Goal: Task Accomplishment & Management: Manage account settings

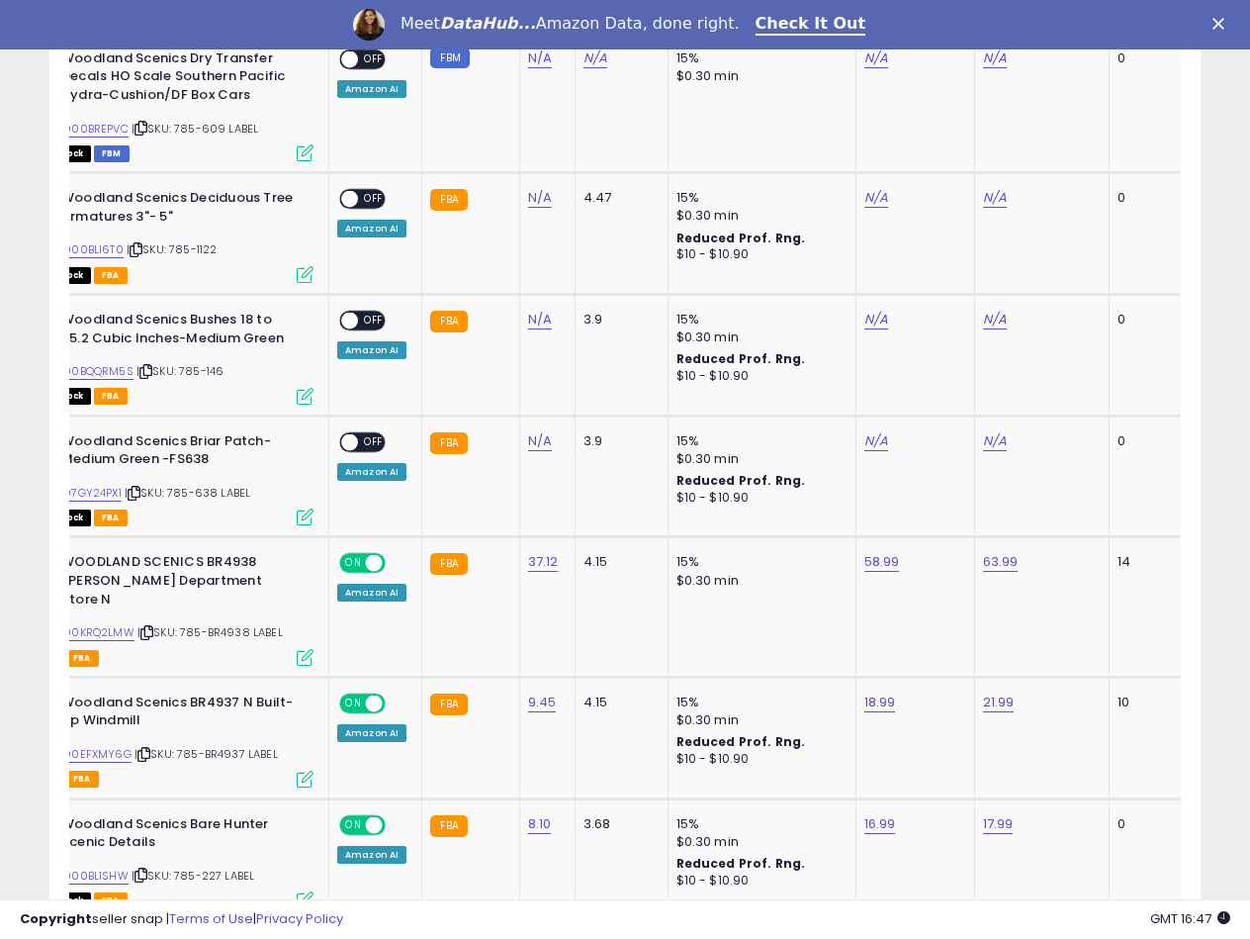
scroll to position [1952, 0]
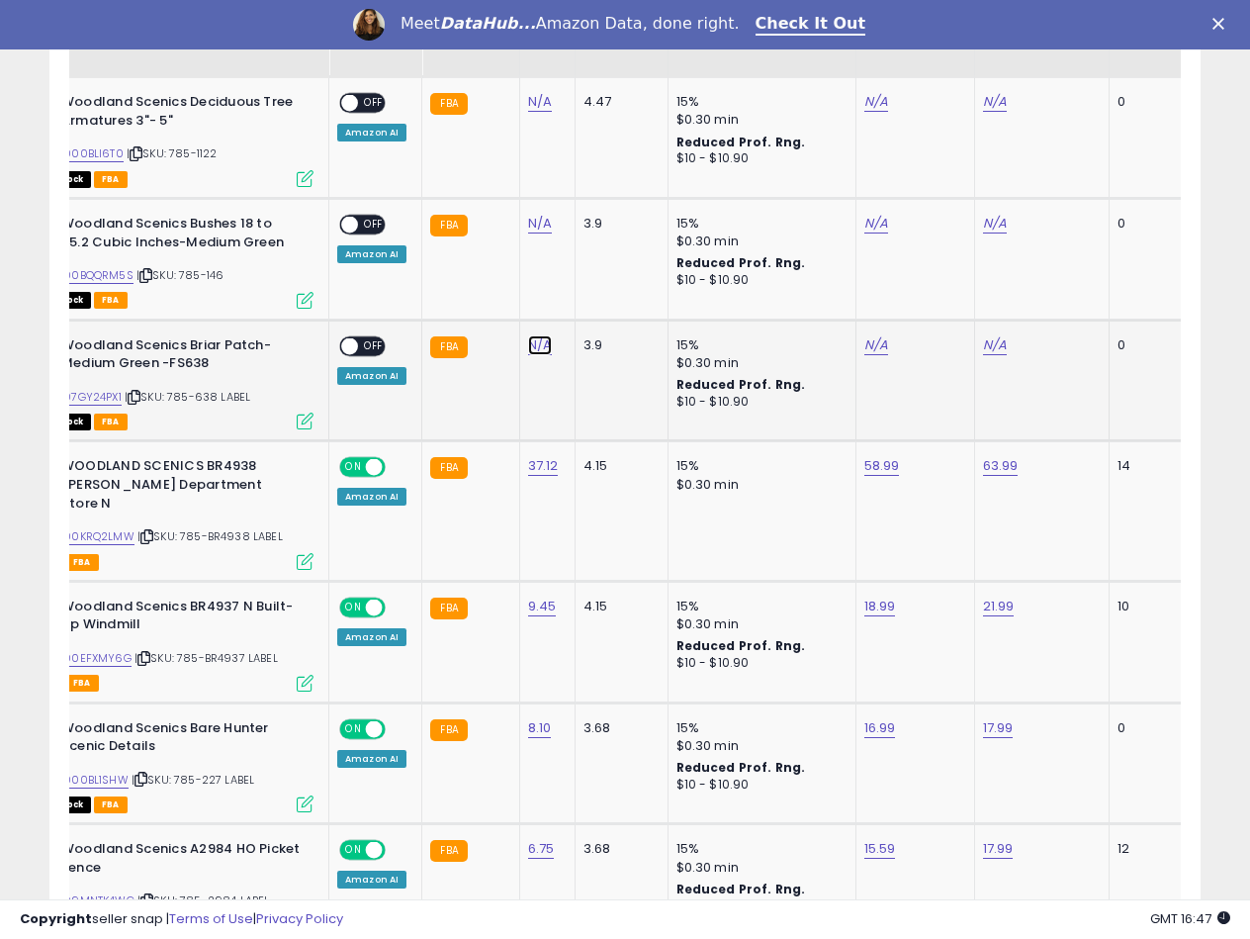
click at [536, 342] on link "N/A" at bounding box center [540, 345] width 24 height 20
type input "****"
click at [597, 293] on icon "submit" at bounding box center [592, 294] width 12 height 12
click at [106, 401] on link "B07GY24PX1" at bounding box center [89, 397] width 64 height 17
click at [864, 345] on link "N/A" at bounding box center [876, 345] width 24 height 20
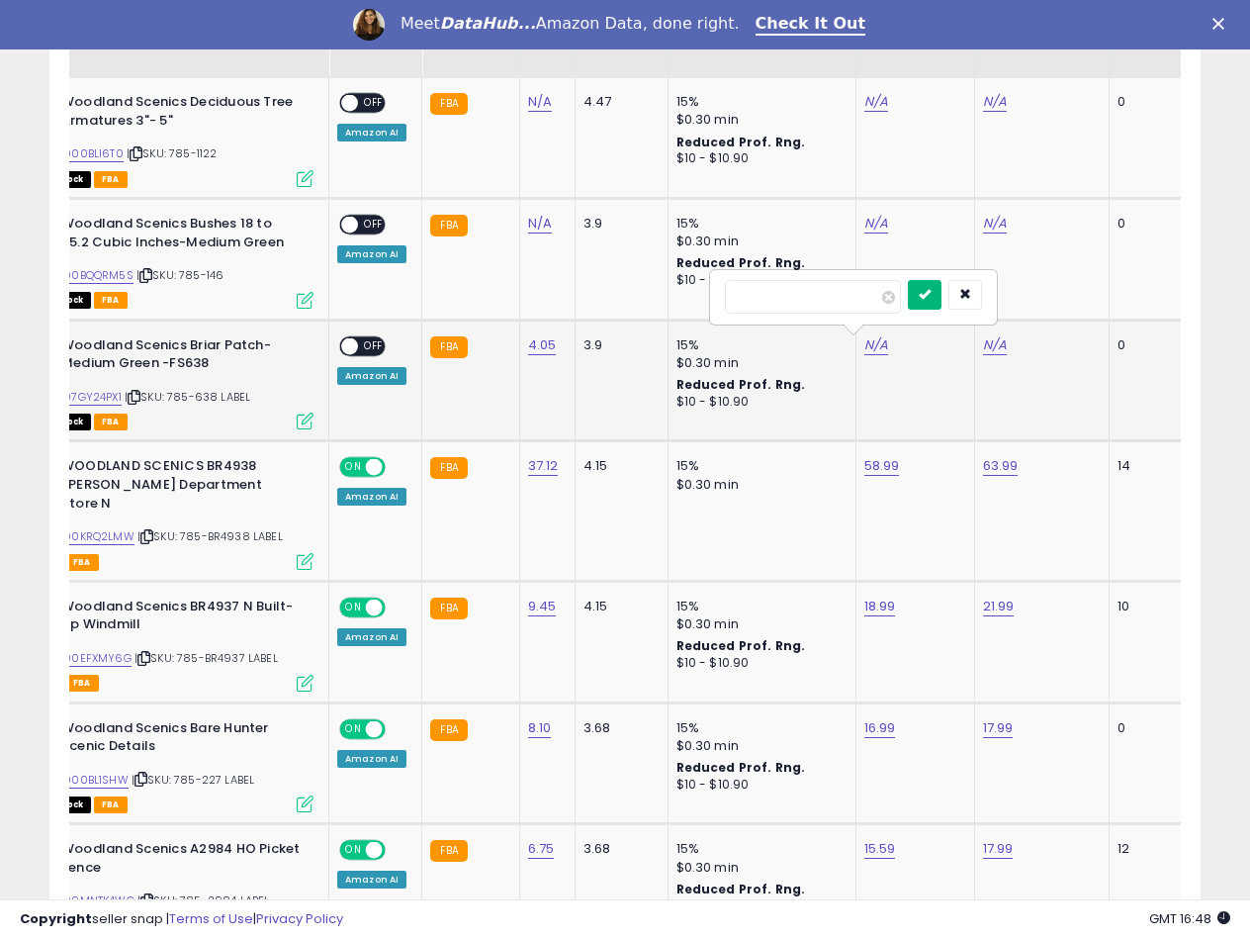
type input "*****"
click at [942, 305] on button "submit" at bounding box center [925, 295] width 34 height 30
click at [998, 343] on link "N/A" at bounding box center [995, 345] width 24 height 20
type input "*****"
click at [1060, 301] on button "submit" at bounding box center [1044, 295] width 34 height 30
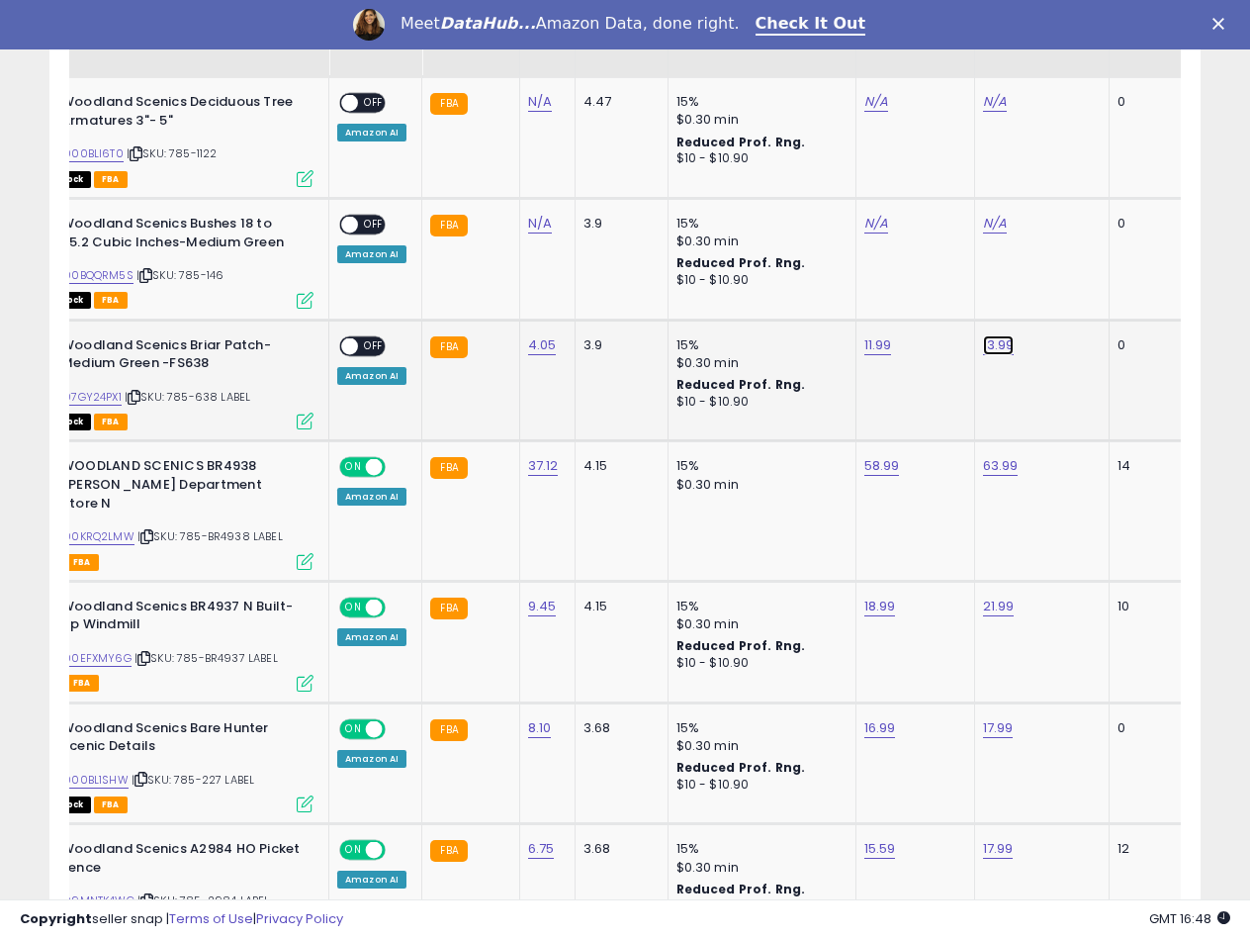
click at [996, 350] on link "13.99" at bounding box center [999, 345] width 32 height 20
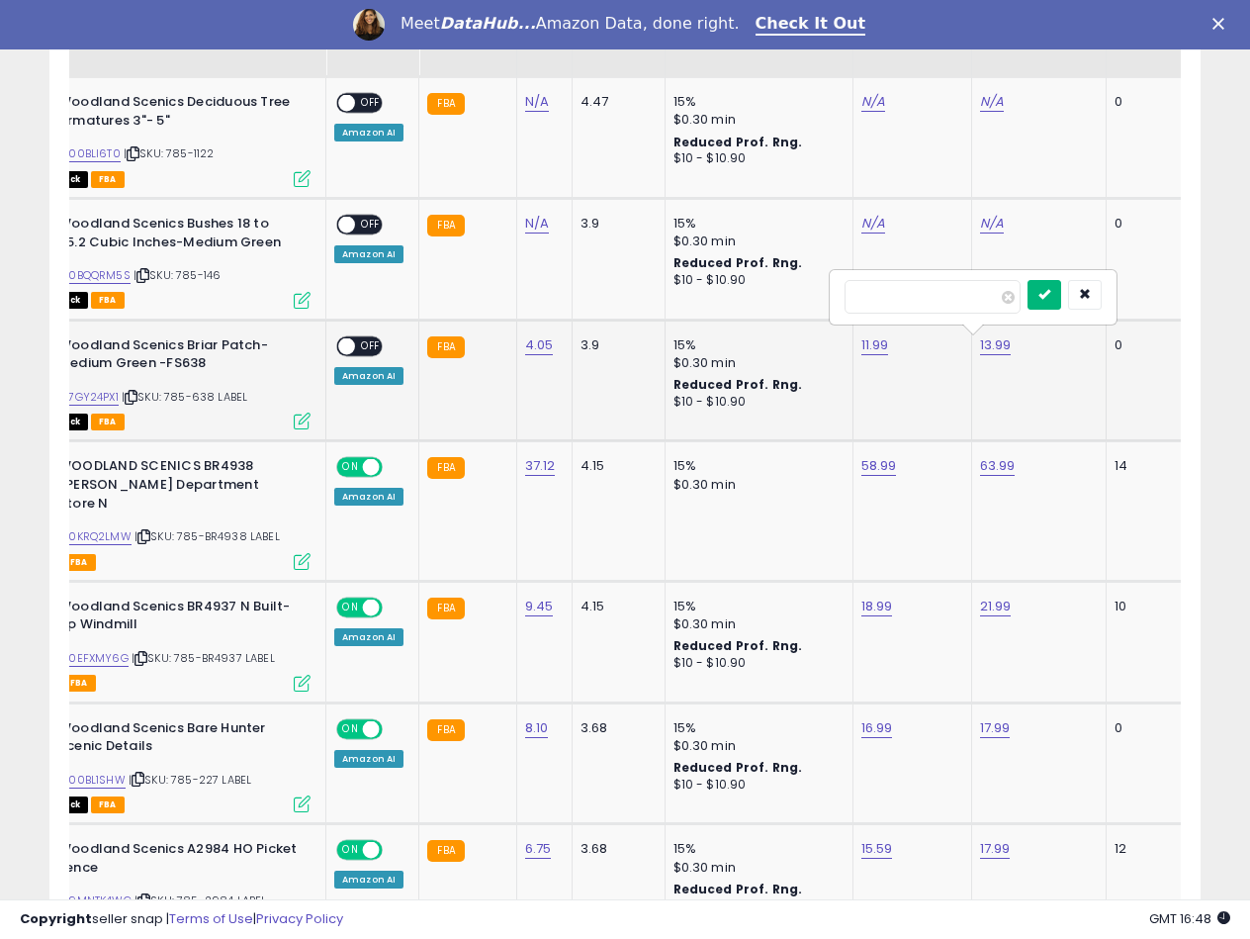
click at [1061, 306] on button "submit" at bounding box center [1045, 295] width 34 height 30
click at [361, 352] on span "OFF" at bounding box center [371, 345] width 32 height 17
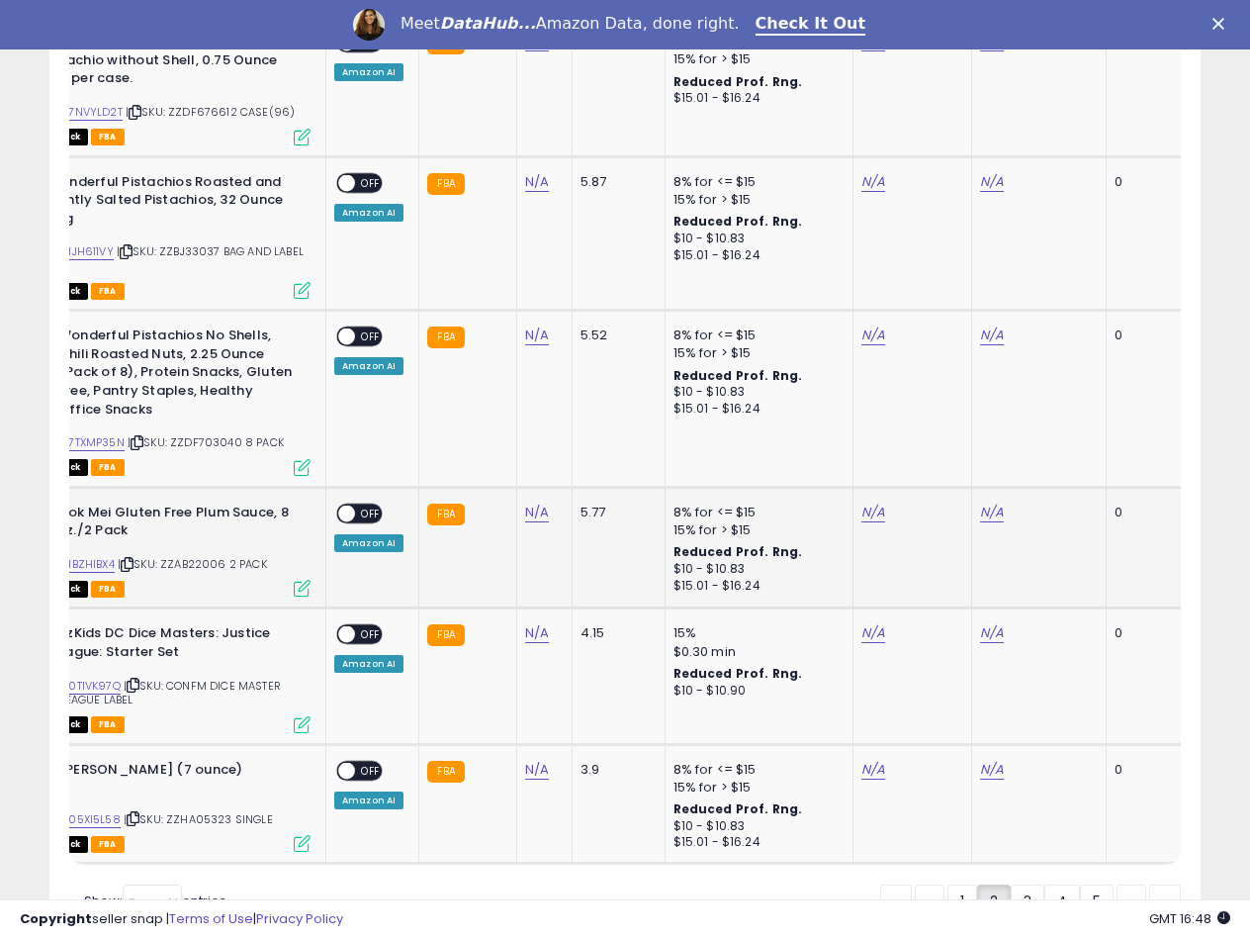
scroll to position [3633, 0]
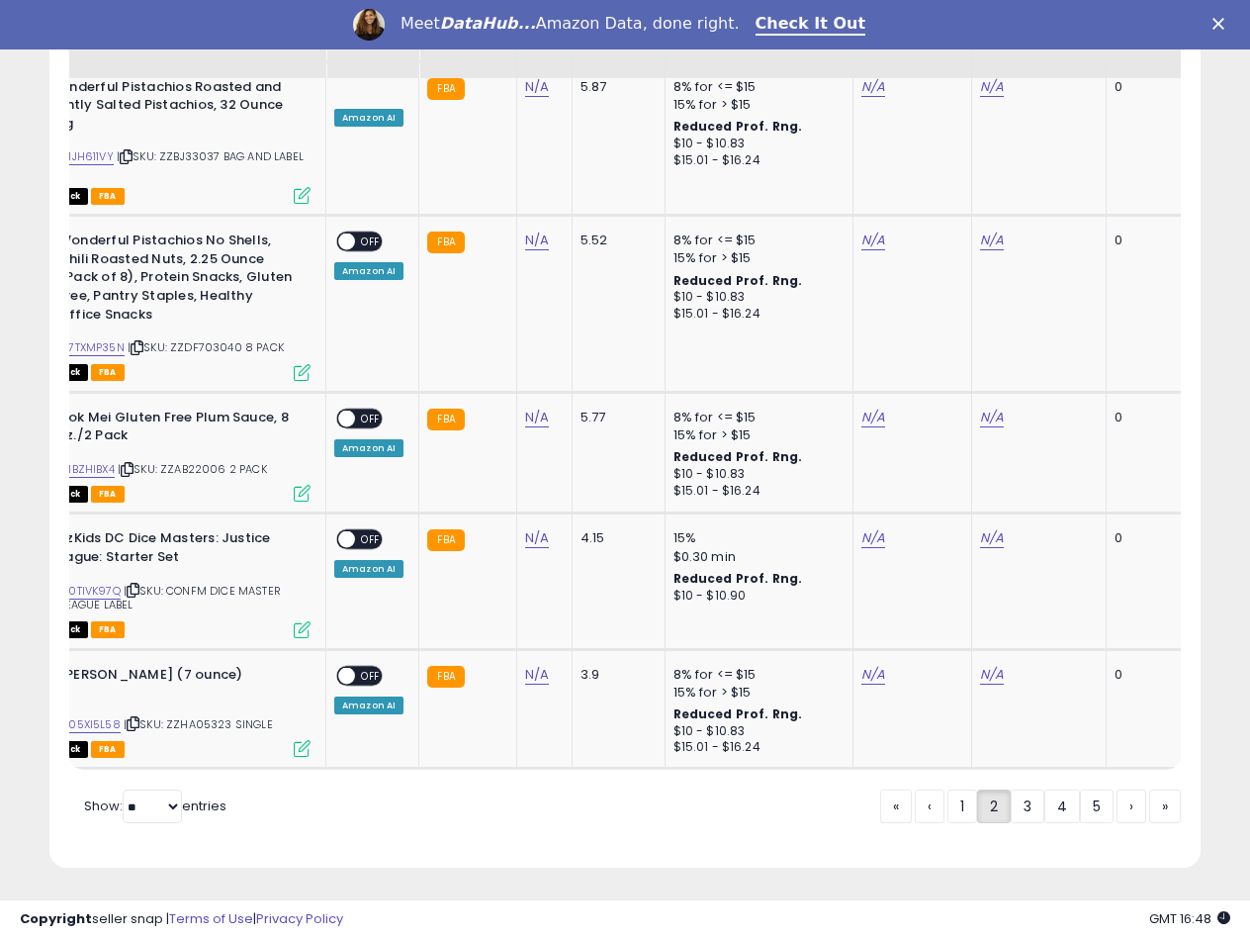
click at [1034, 807] on link "3" at bounding box center [1028, 806] width 34 height 34
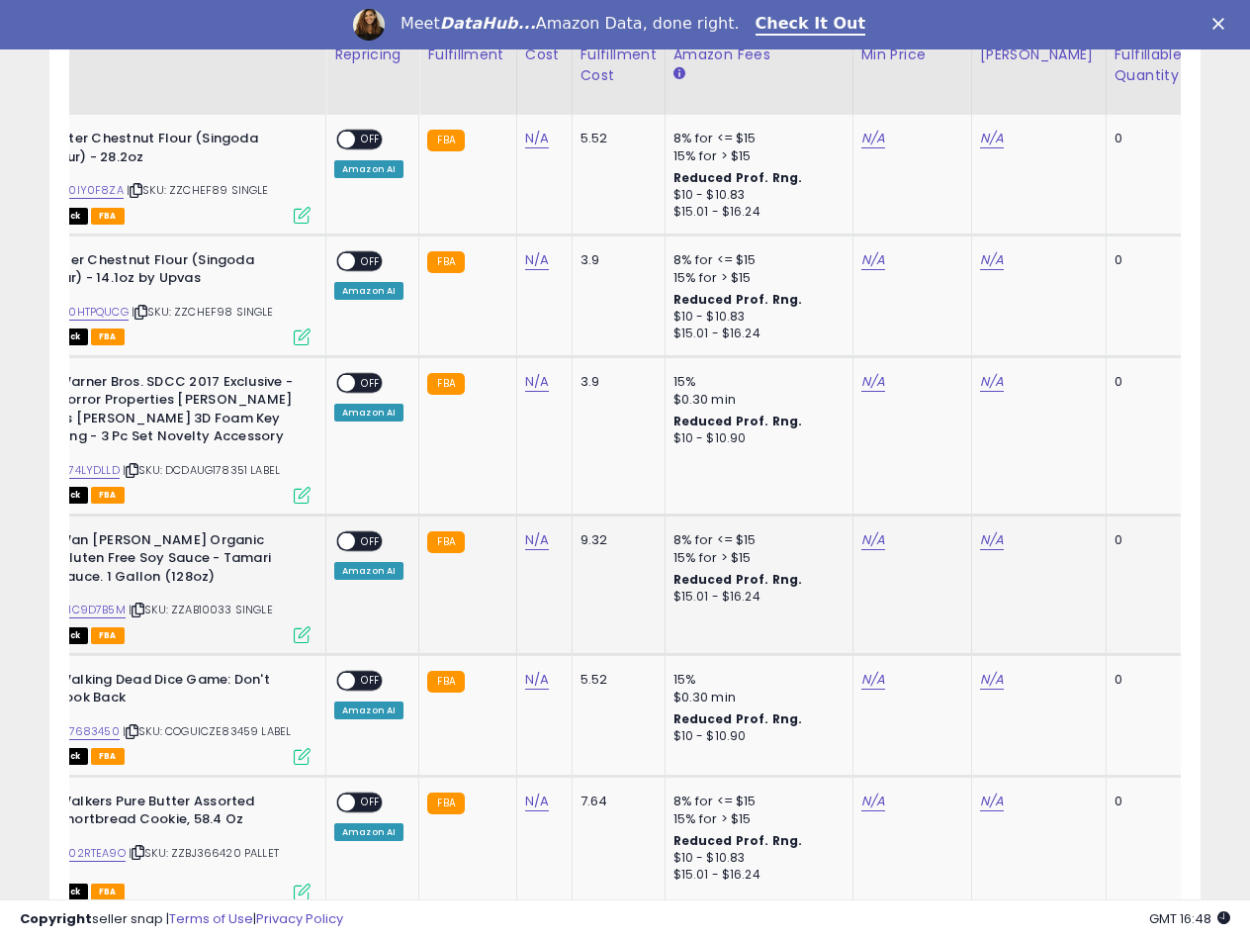
scroll to position [931, 0]
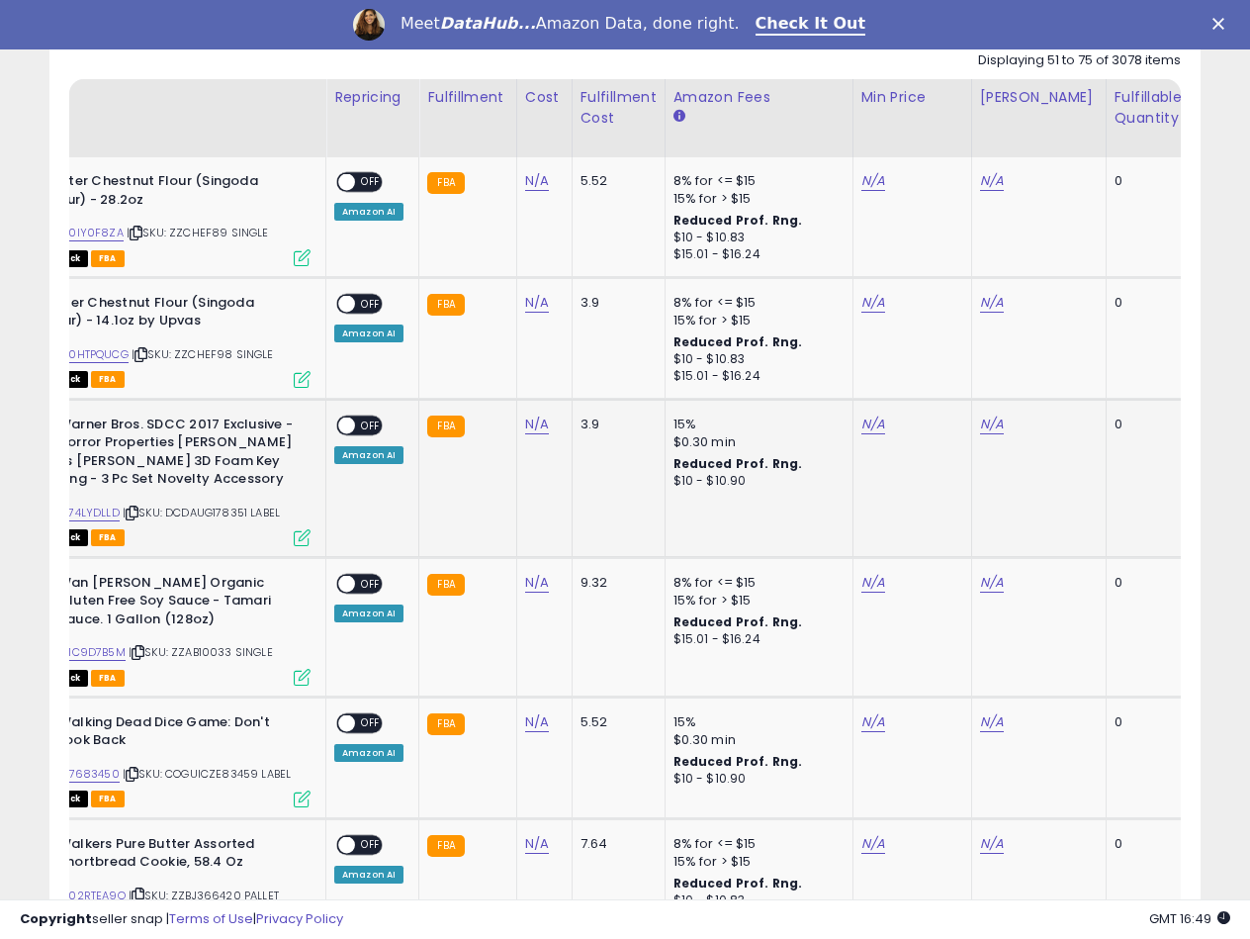
click at [177, 509] on span "| SKU: DCDAUG178351 LABEL" at bounding box center [201, 512] width 157 height 16
click at [176, 512] on span "| SKU: DCDAUG178351 LABEL" at bounding box center [201, 512] width 157 height 16
click at [174, 513] on span "| SKU: DCDAUG178351 LABEL" at bounding box center [201, 512] width 157 height 16
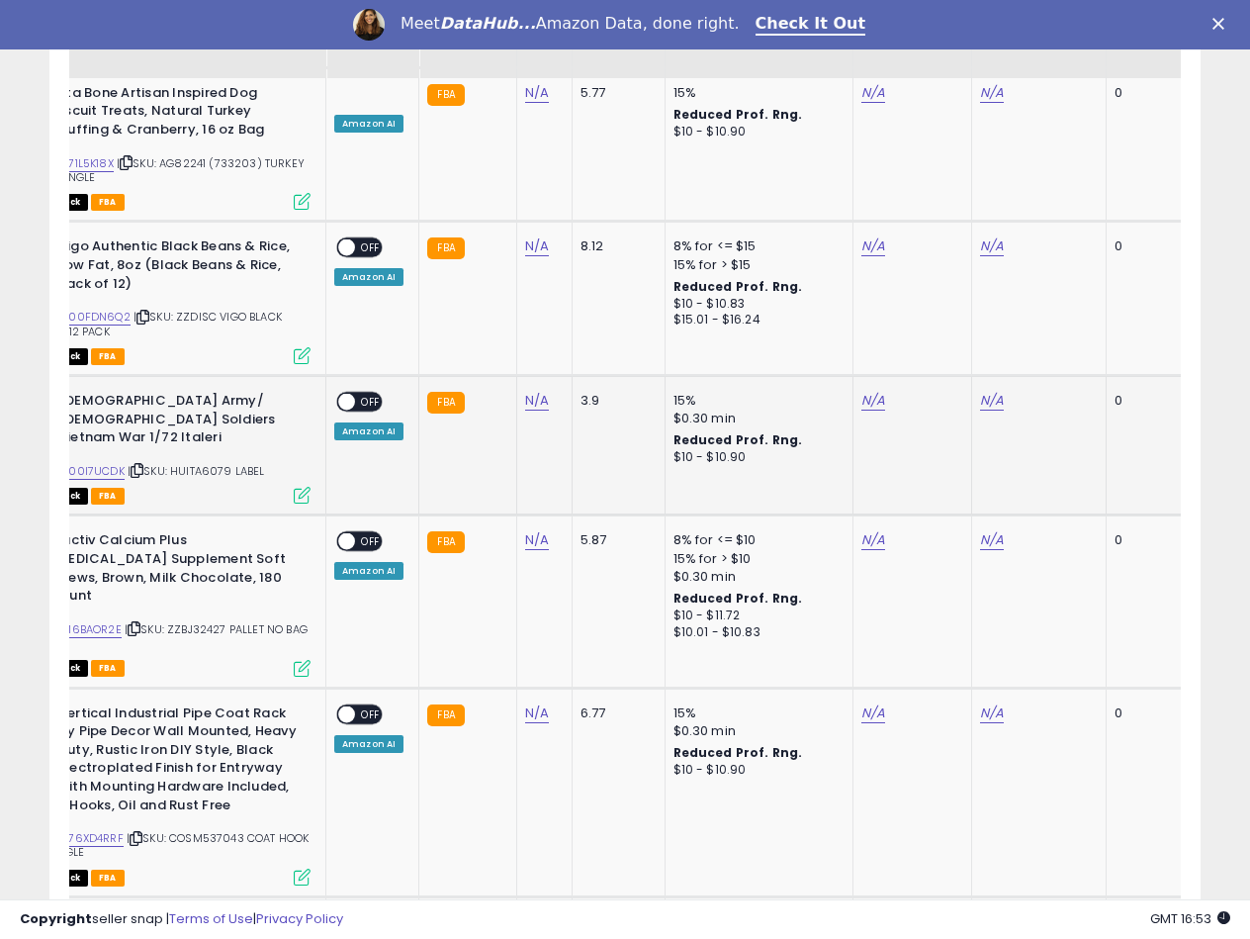
scroll to position [3404, 0]
click at [616, 542] on td "5.87" at bounding box center [618, 600] width 93 height 172
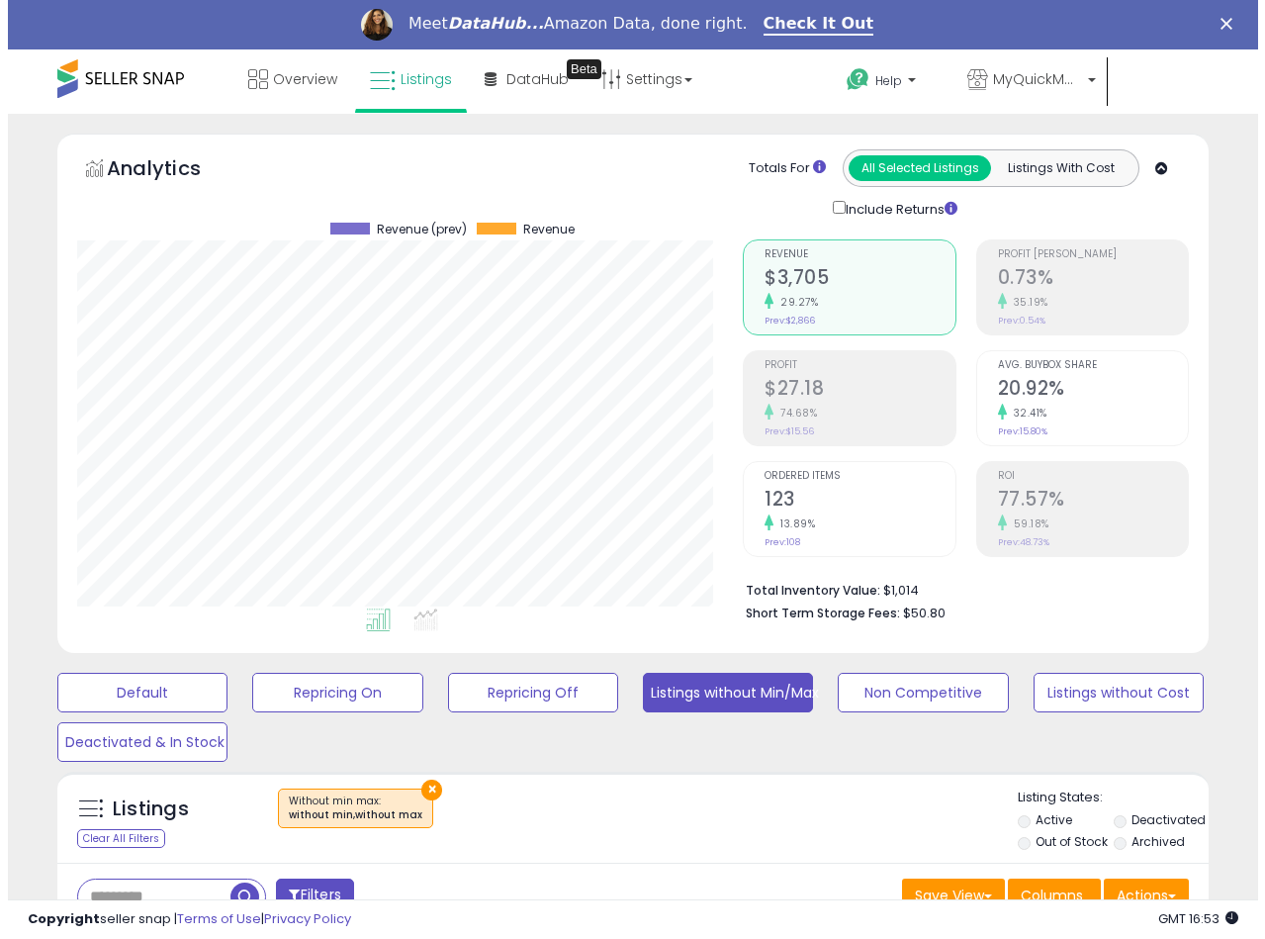
scroll to position [297, 0]
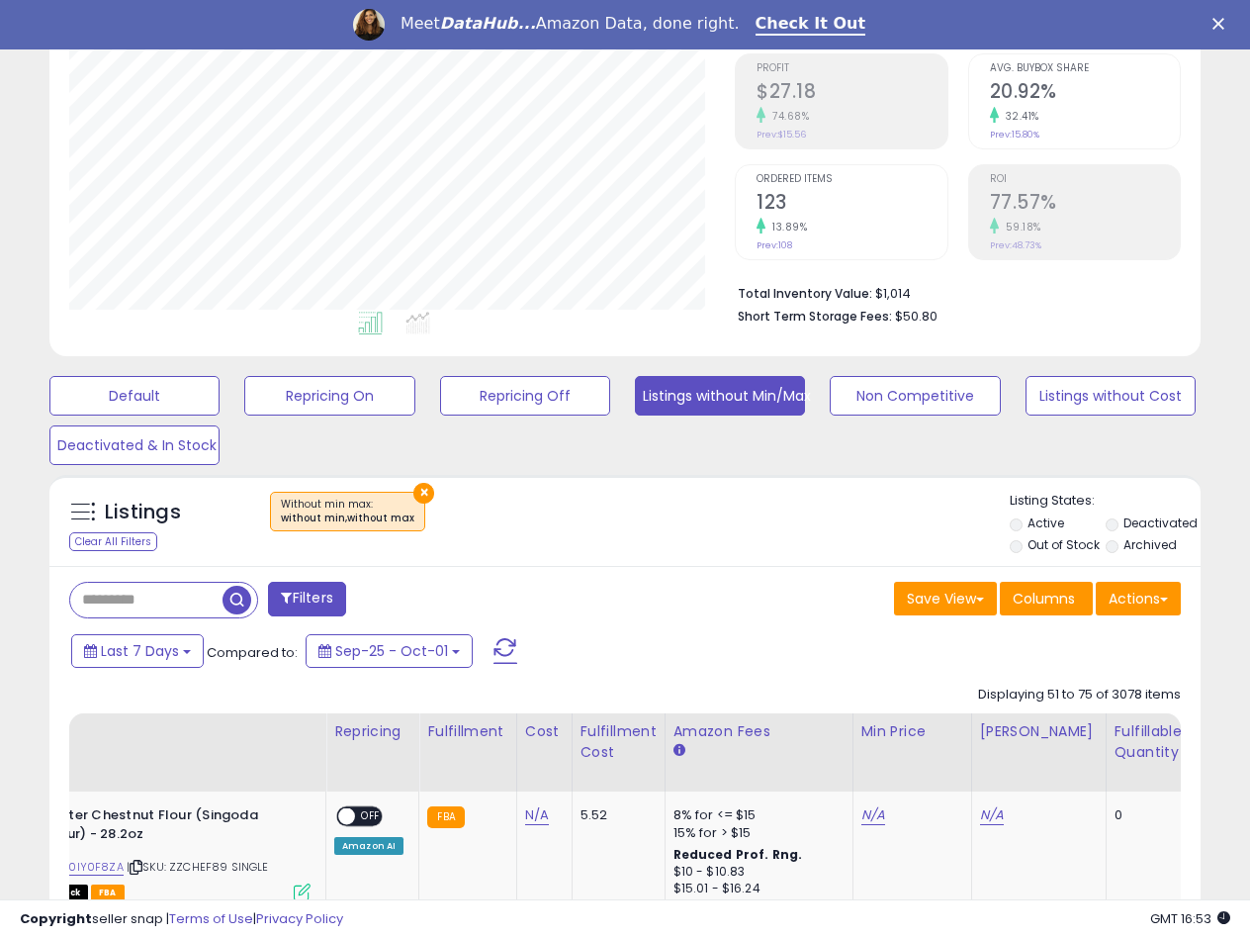
click at [187, 618] on div "Filters" at bounding box center [339, 602] width 571 height 40
click at [157, 603] on input "text" at bounding box center [200, 600] width 261 height 35
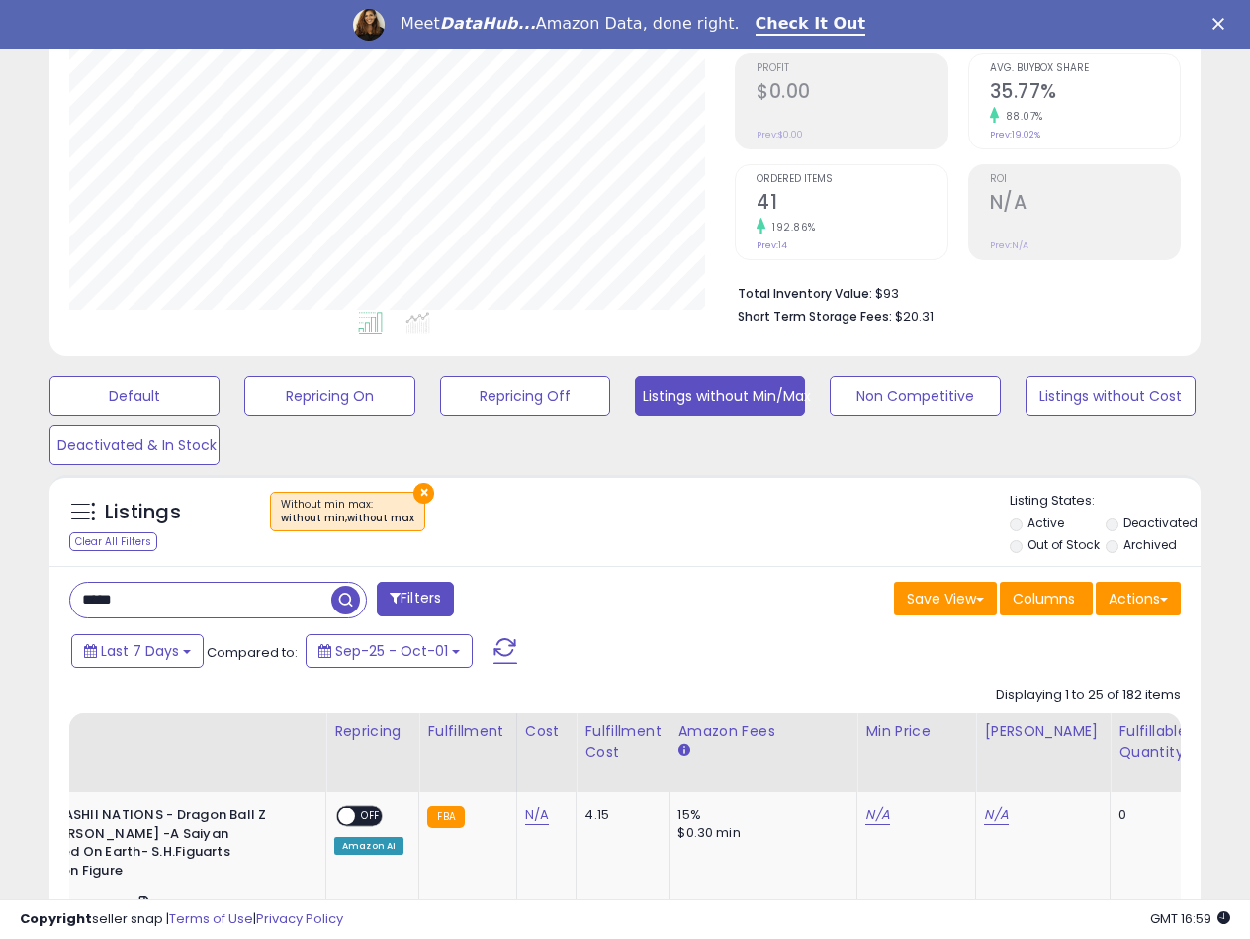
scroll to position [406, 666]
click at [200, 594] on input "*****" at bounding box center [200, 600] width 261 height 35
paste input "**********"
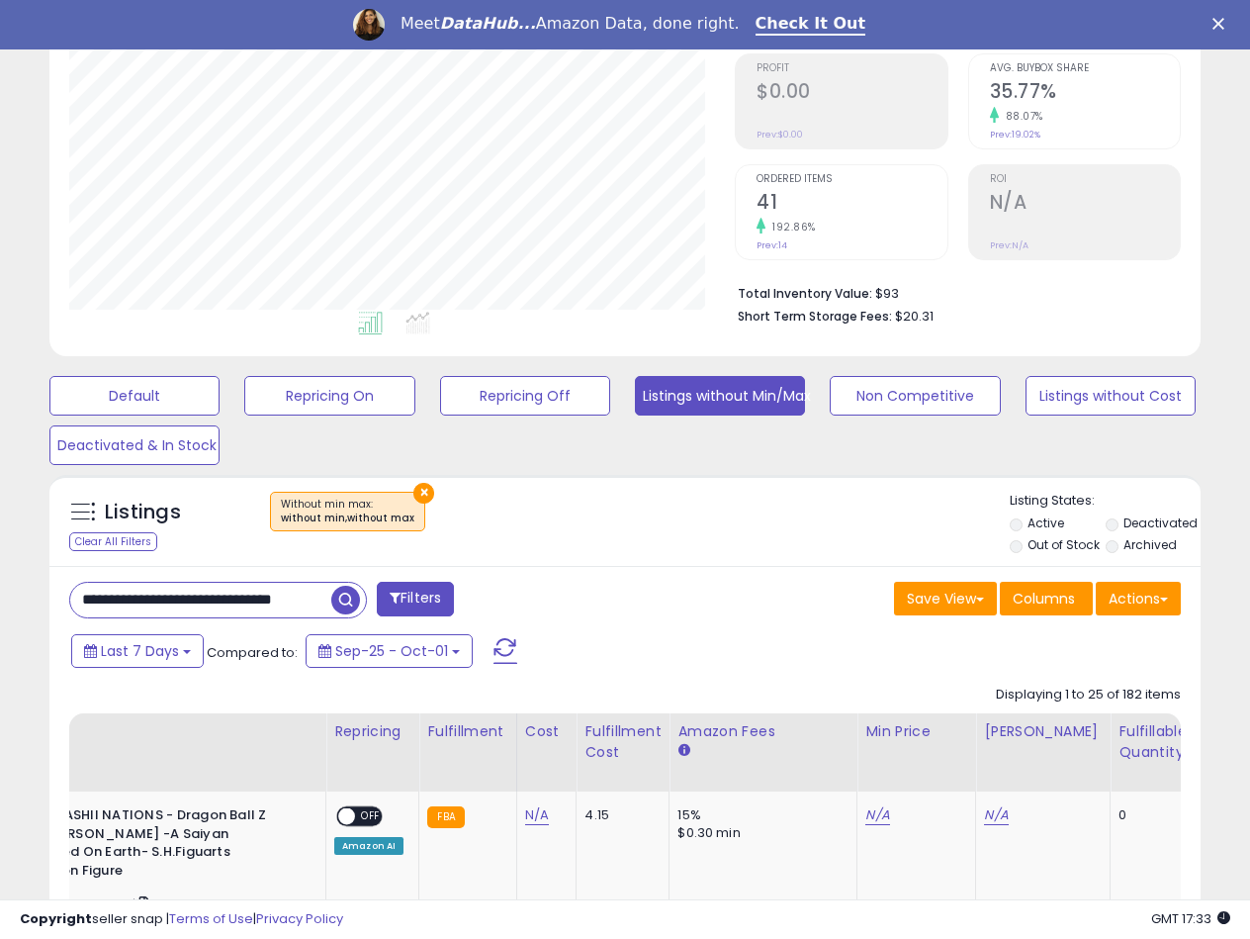
scroll to position [0, 28]
type input "**********"
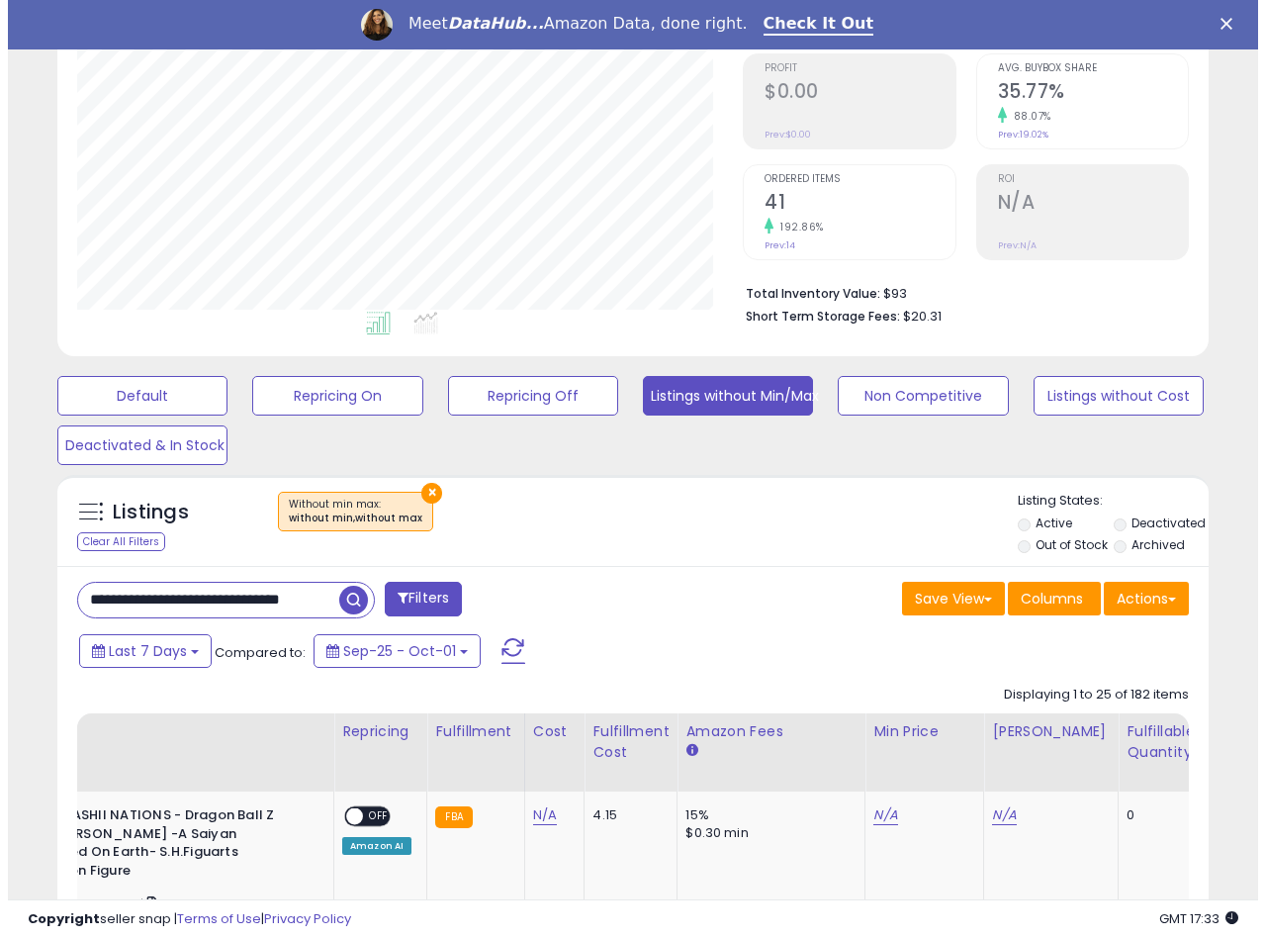
scroll to position [0, 0]
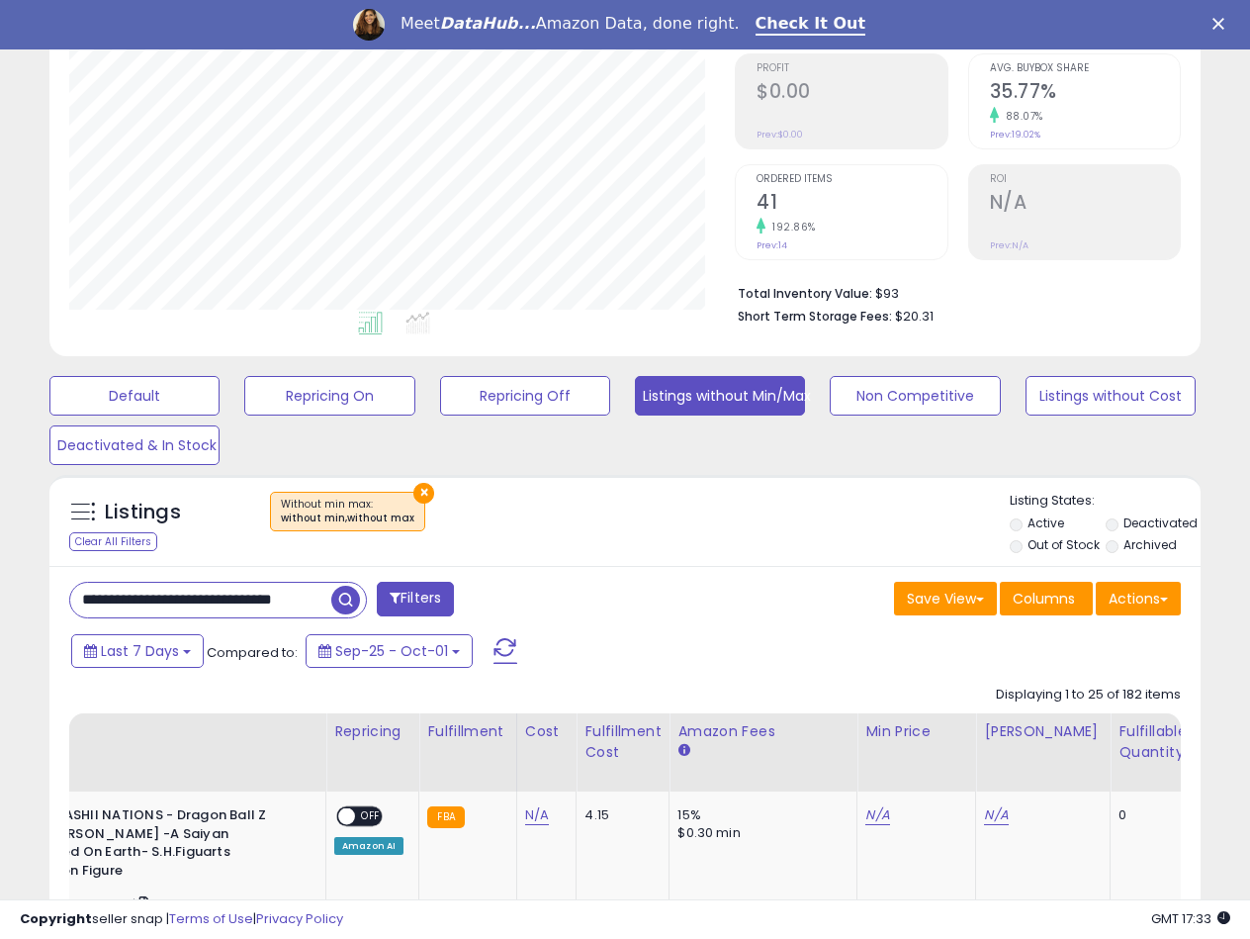
click at [346, 599] on span "button" at bounding box center [345, 600] width 29 height 29
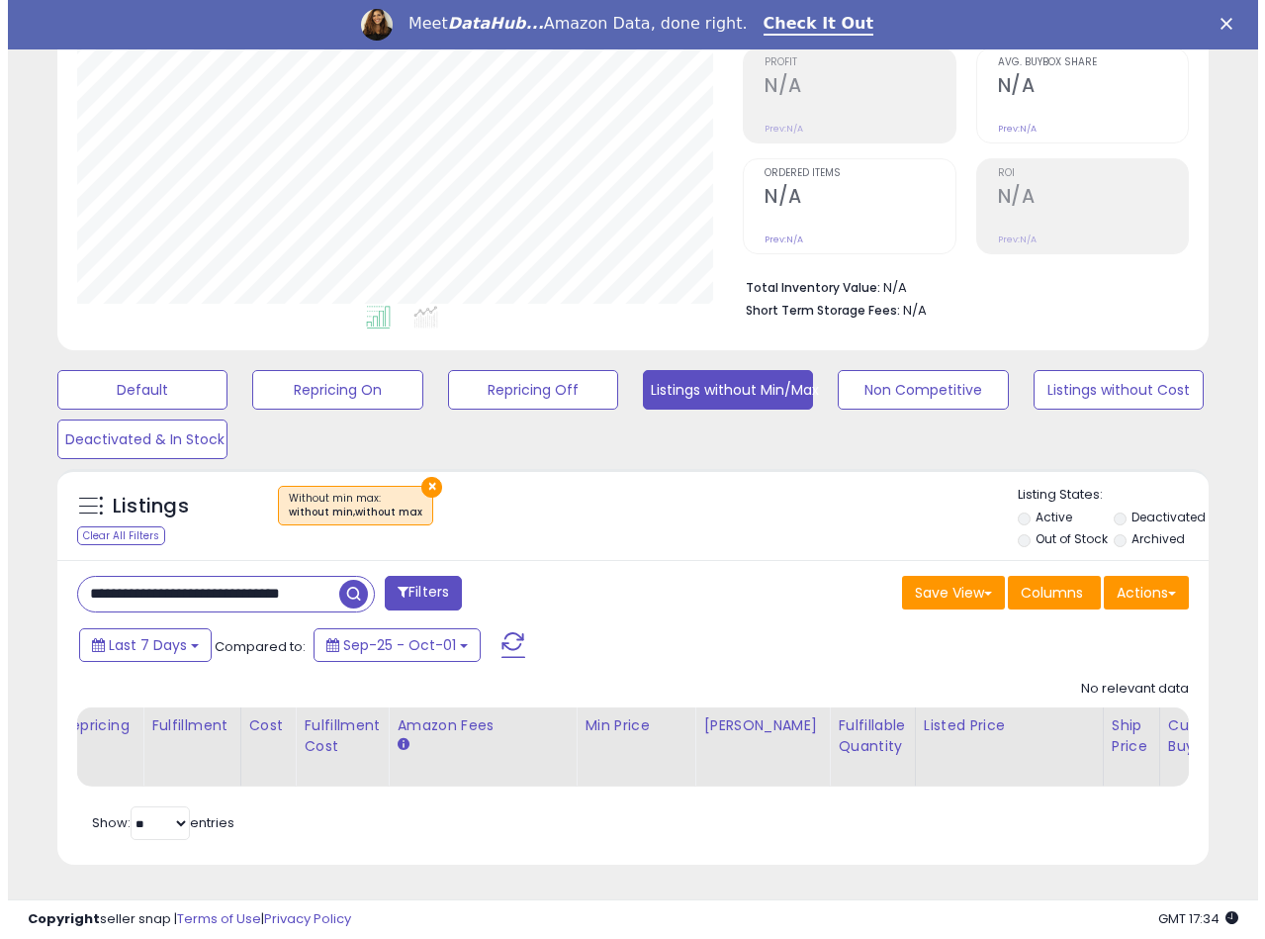
scroll to position [318, 0]
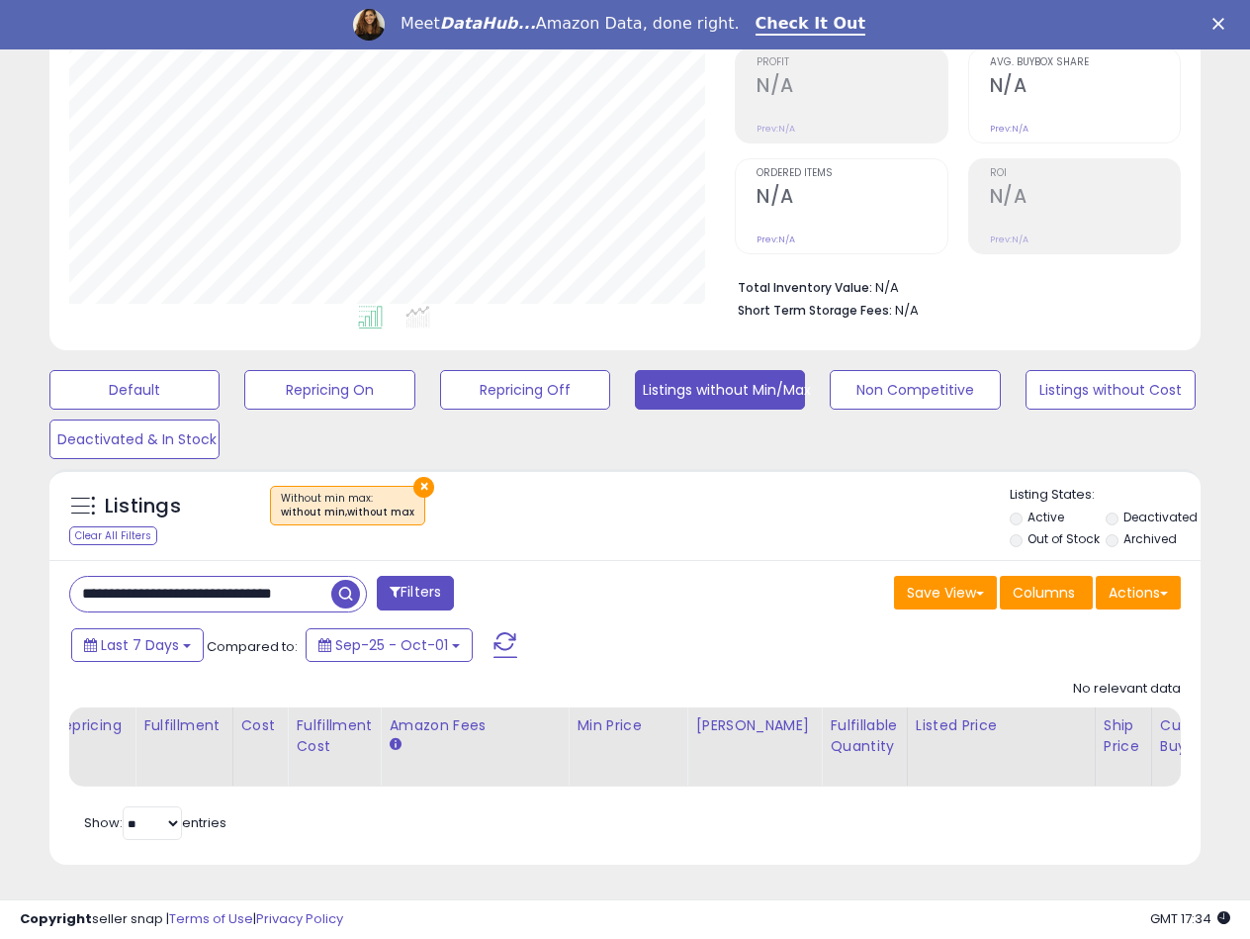
click at [417, 477] on button "×" at bounding box center [423, 487] width 21 height 21
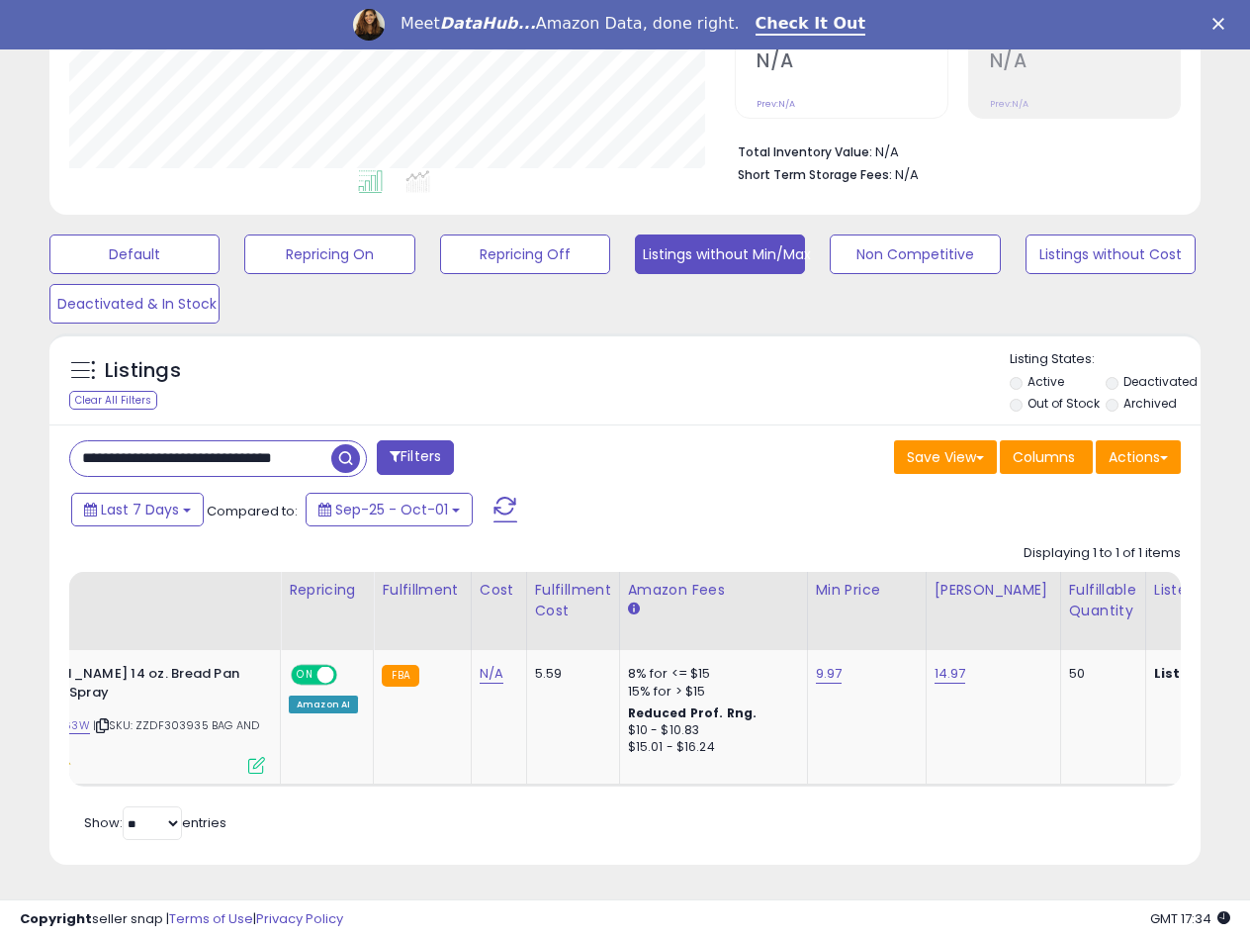
scroll to position [0, 191]
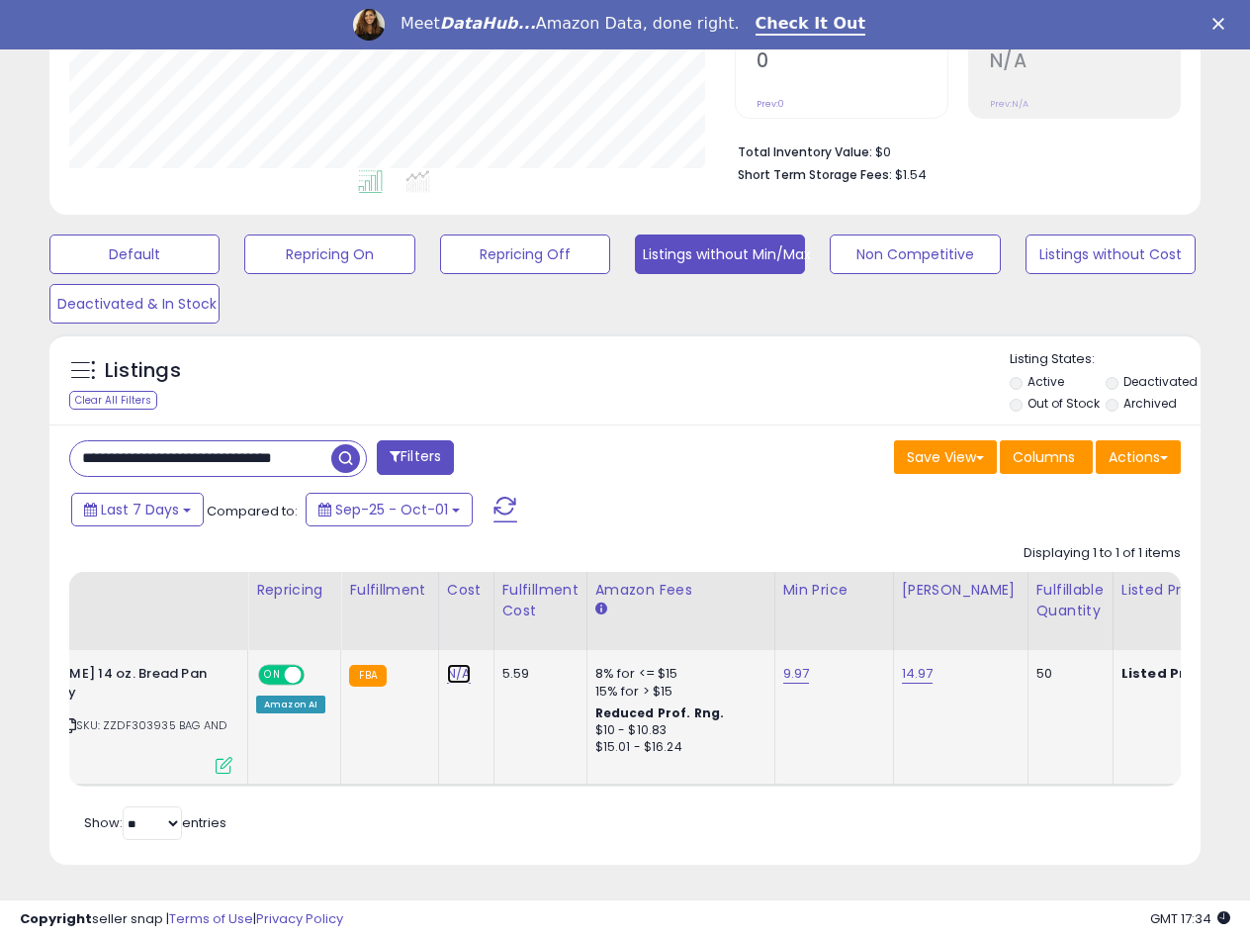
click at [454, 664] on link "N/A" at bounding box center [459, 674] width 24 height 20
click at [483, 677] on td "N/A" at bounding box center [465, 718] width 55 height 136
click at [528, 731] on td "5.59" at bounding box center [540, 718] width 93 height 136
click at [557, 616] on icon "button" at bounding box center [551, 622] width 12 height 12
click at [883, 687] on td "9.97" at bounding box center [833, 718] width 119 height 136
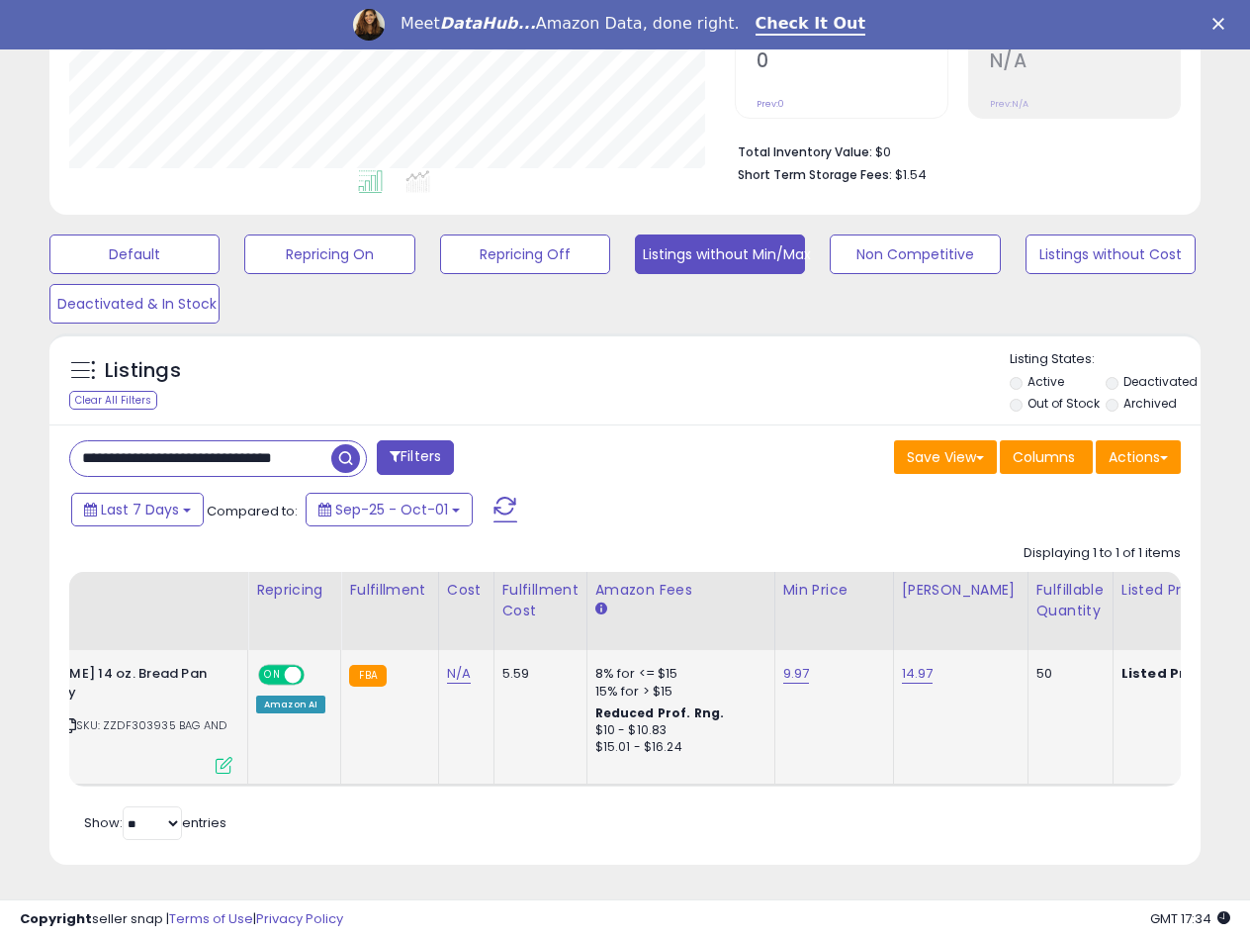
click at [138, 717] on span "| SKU: ZZDF303935 BAG AND LABEL SINGLE" at bounding box center [81, 732] width 291 height 30
copy span "ZZDF303935"
click at [785, 664] on link "9.97" at bounding box center [796, 674] width 27 height 20
drag, startPoint x: 733, startPoint y: 623, endPoint x: 582, endPoint y: 624, distance: 151.3
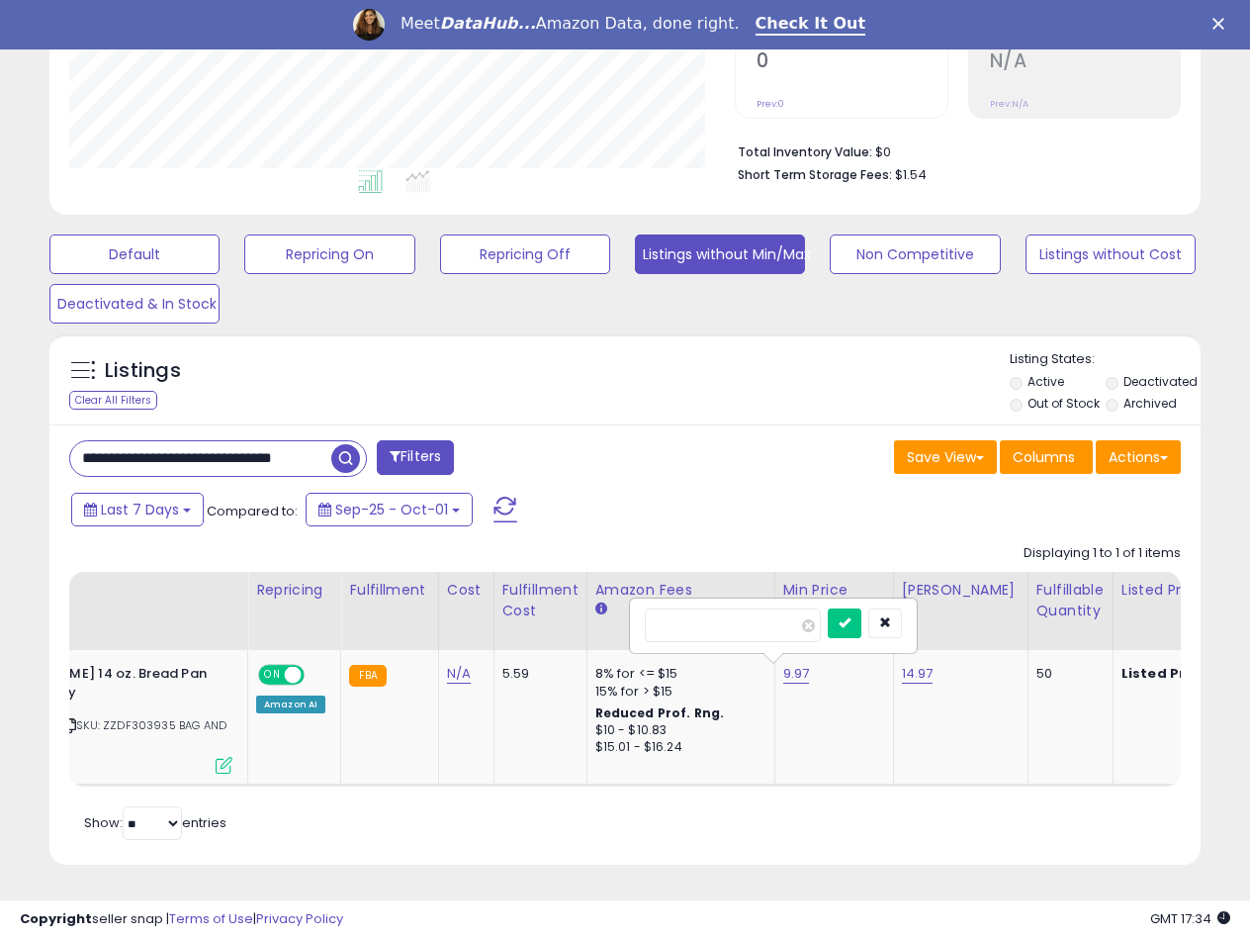
type input "****"
click at [851, 616] on icon "submit" at bounding box center [845, 622] width 12 height 12
click at [906, 665] on link "14.97" at bounding box center [918, 674] width 32 height 20
click at [856, 764] on td "7.97" at bounding box center [833, 718] width 119 height 136
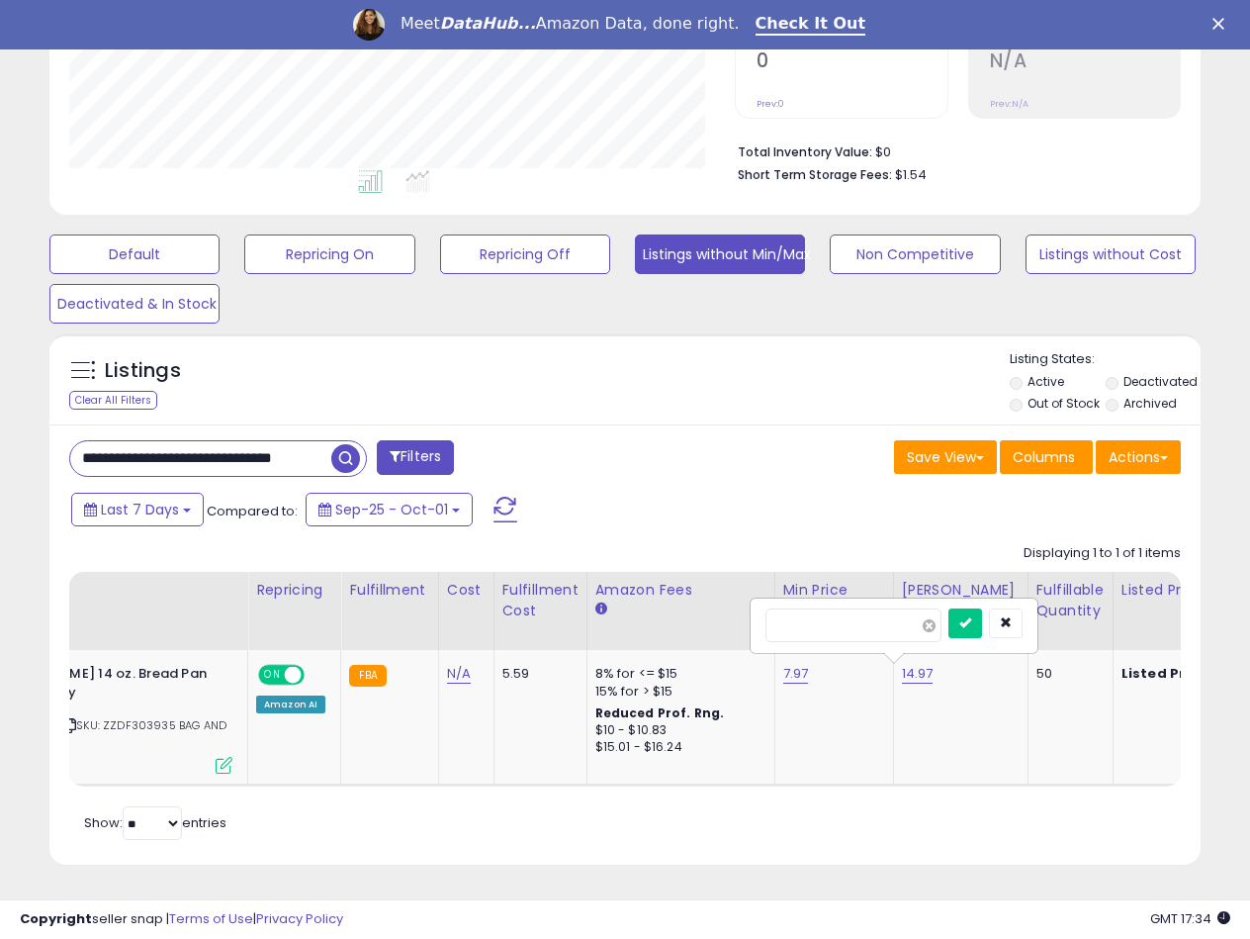
click at [936, 619] on span at bounding box center [929, 625] width 13 height 13
click at [942, 613] on input "number" at bounding box center [854, 625] width 176 height 34
click at [1023, 608] on button "button" at bounding box center [1006, 623] width 34 height 30
click at [760, 662] on td "8% for <= $15 15% for > $15 Reduced Prof. Rng. $10 - $10.83 $15.01 - $16.24" at bounding box center [681, 718] width 188 height 136
click at [774, 659] on td "7.97" at bounding box center [833, 718] width 119 height 136
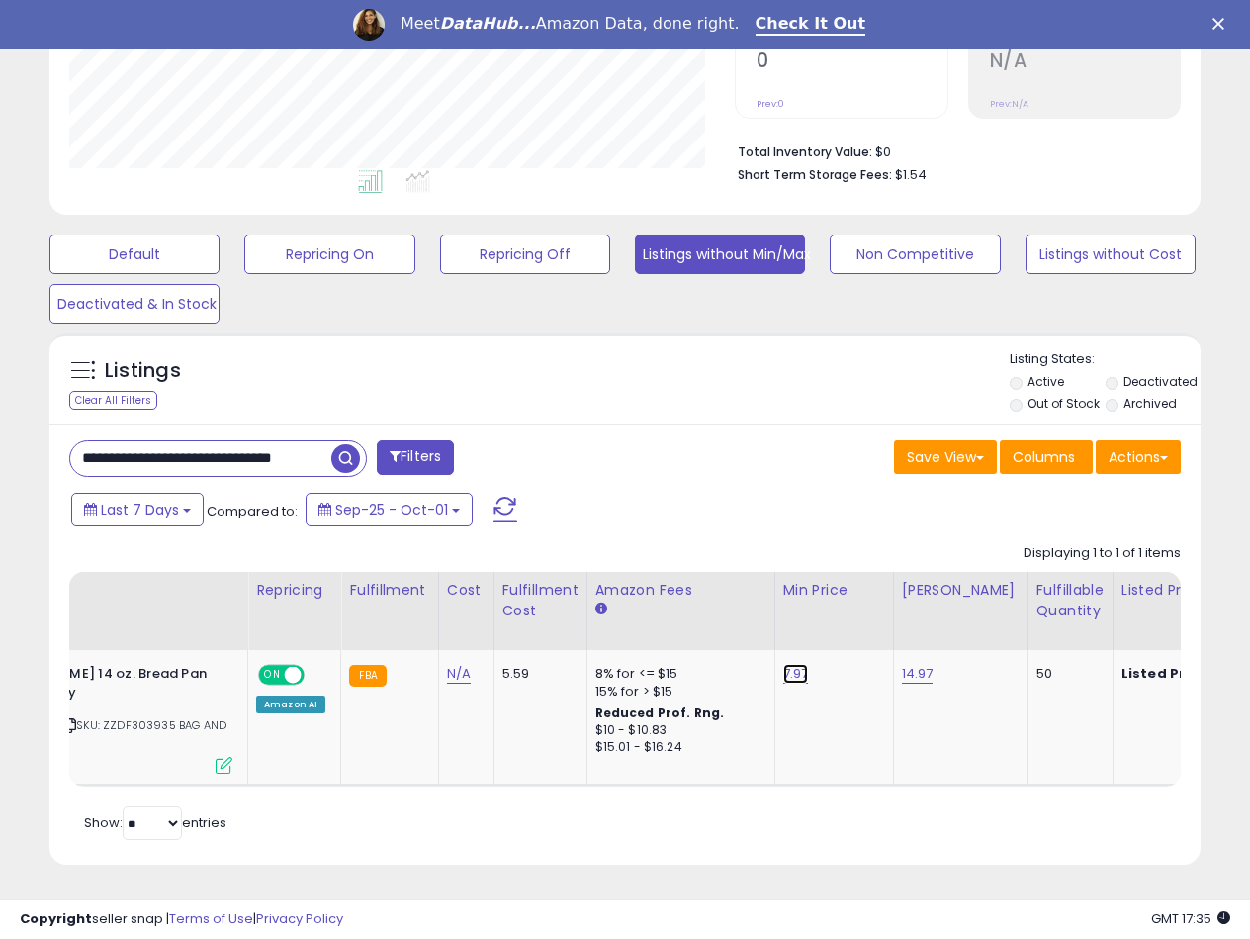
click at [783, 664] on link "7.97" at bounding box center [796, 674] width 26 height 20
drag, startPoint x: 665, startPoint y: 613, endPoint x: 648, endPoint y: 612, distance: 16.8
click at [648, 612] on input "****" at bounding box center [733, 625] width 176 height 34
type input "****"
click at [851, 616] on icon "submit" at bounding box center [845, 622] width 12 height 12
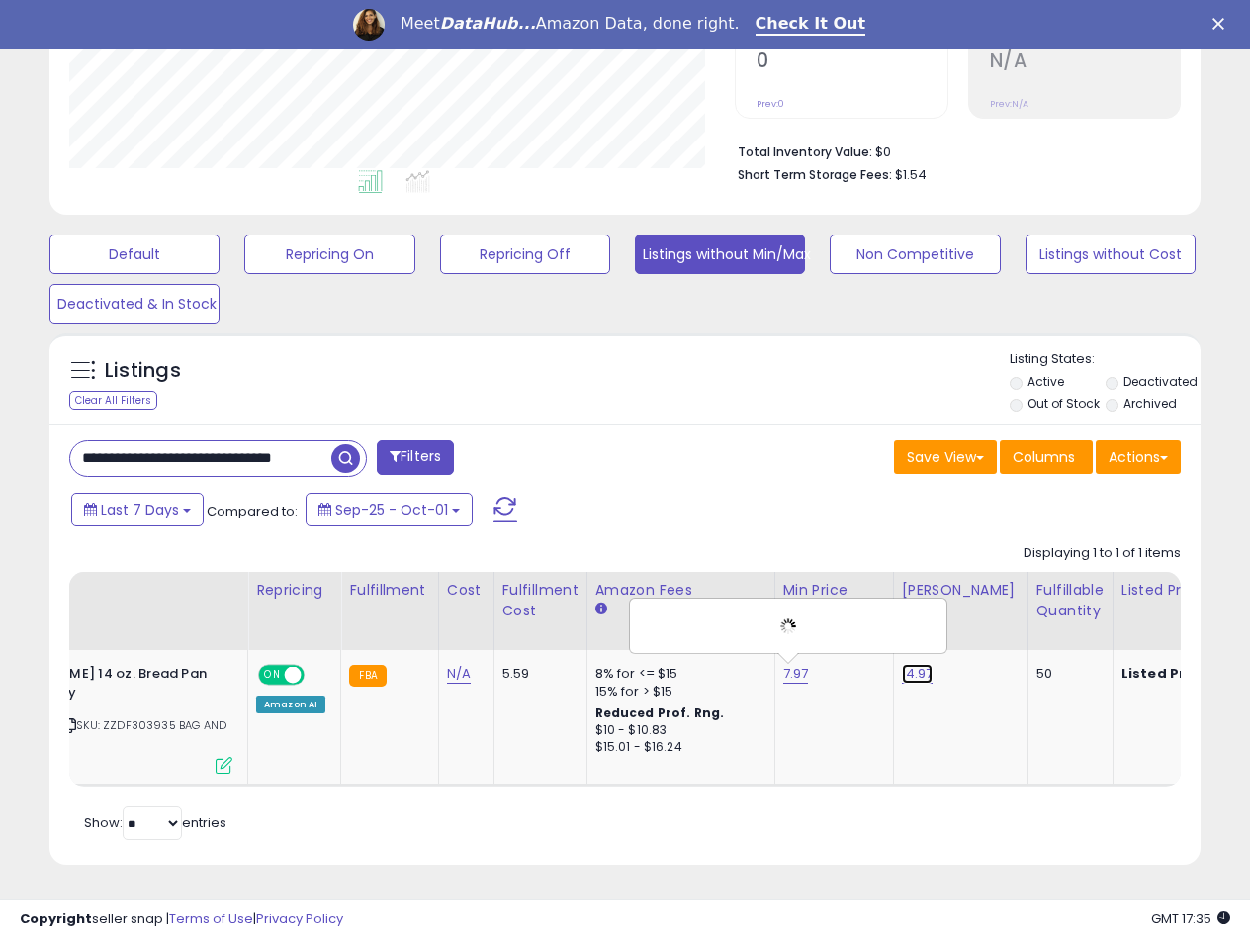
click at [919, 664] on link "14.97" at bounding box center [918, 674] width 32 height 20
click at [908, 667] on link "14.97" at bounding box center [918, 674] width 32 height 20
click at [902, 664] on link "14.97" at bounding box center [918, 674] width 32 height 20
click at [906, 664] on link "14.97" at bounding box center [918, 674] width 32 height 20
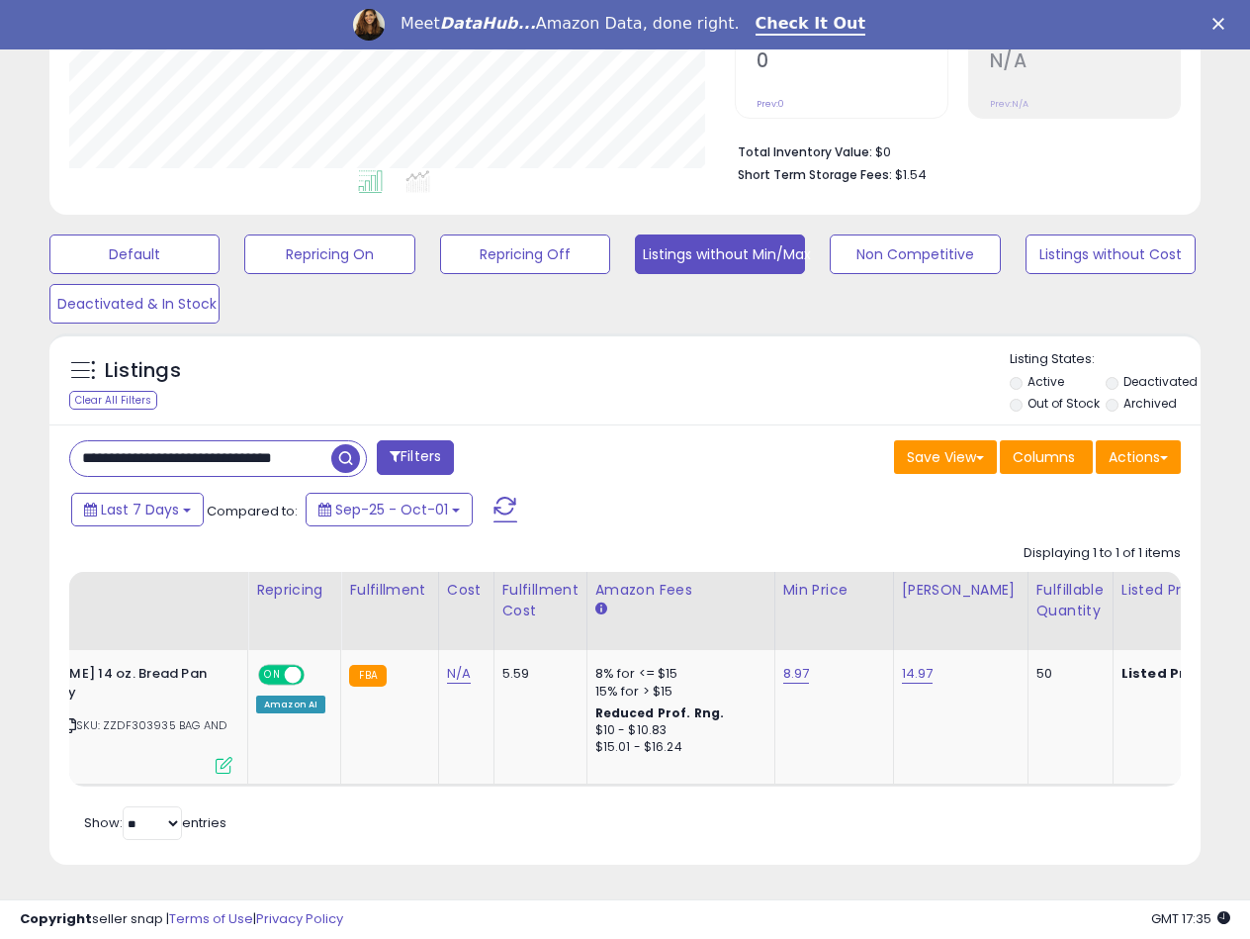
click at [929, 681] on td "14.97" at bounding box center [960, 718] width 135 height 136
click at [912, 723] on td "14.97" at bounding box center [960, 718] width 135 height 136
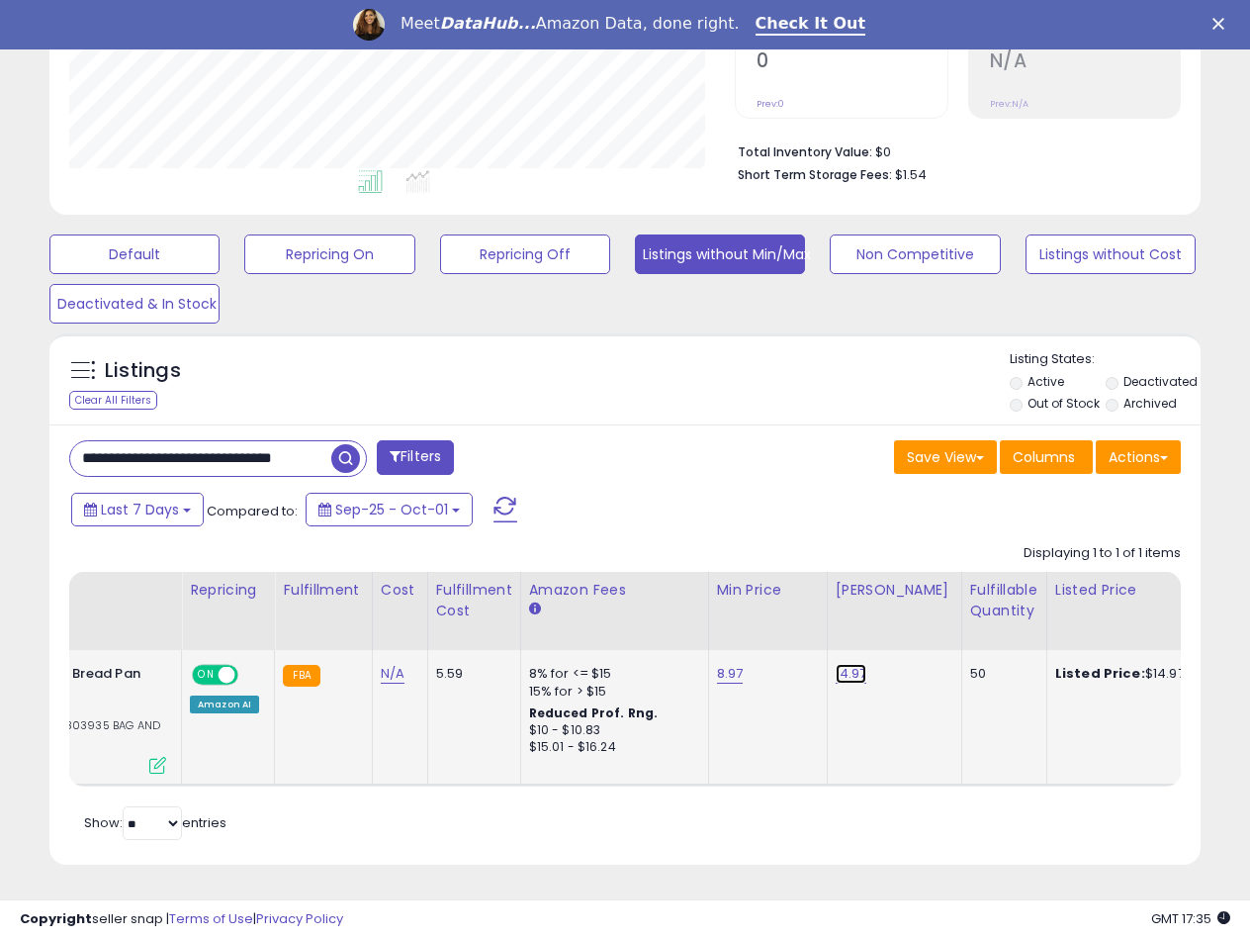
click at [836, 664] on link "14.97" at bounding box center [852, 674] width 32 height 20
drag, startPoint x: 680, startPoint y: 657, endPoint x: 716, endPoint y: 656, distance: 36.6
click at [682, 665] on div "8% for <= $15" at bounding box center [611, 674] width 164 height 18
click at [740, 665] on div "8.97" at bounding box center [764, 674] width 95 height 18
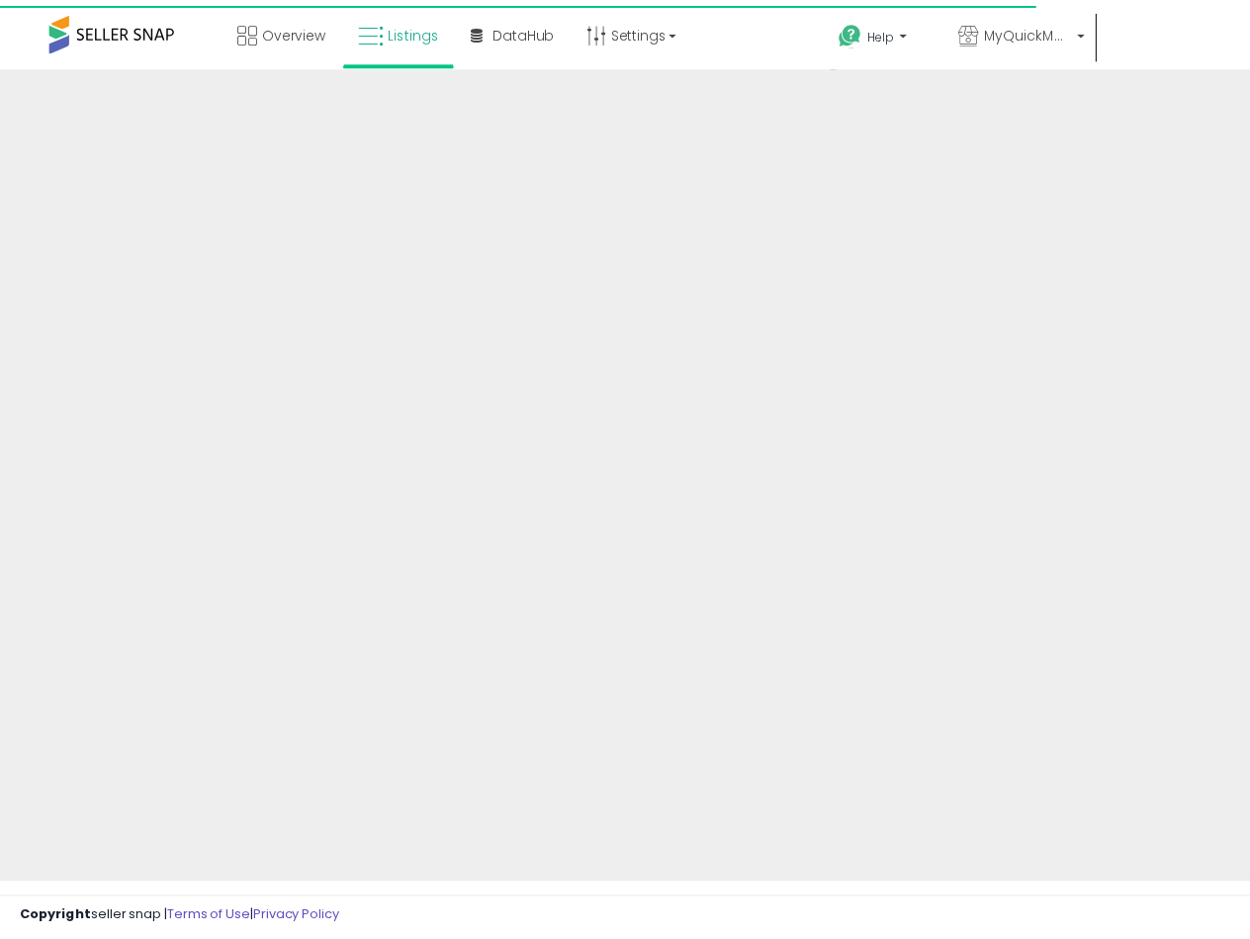
scroll to position [289, 0]
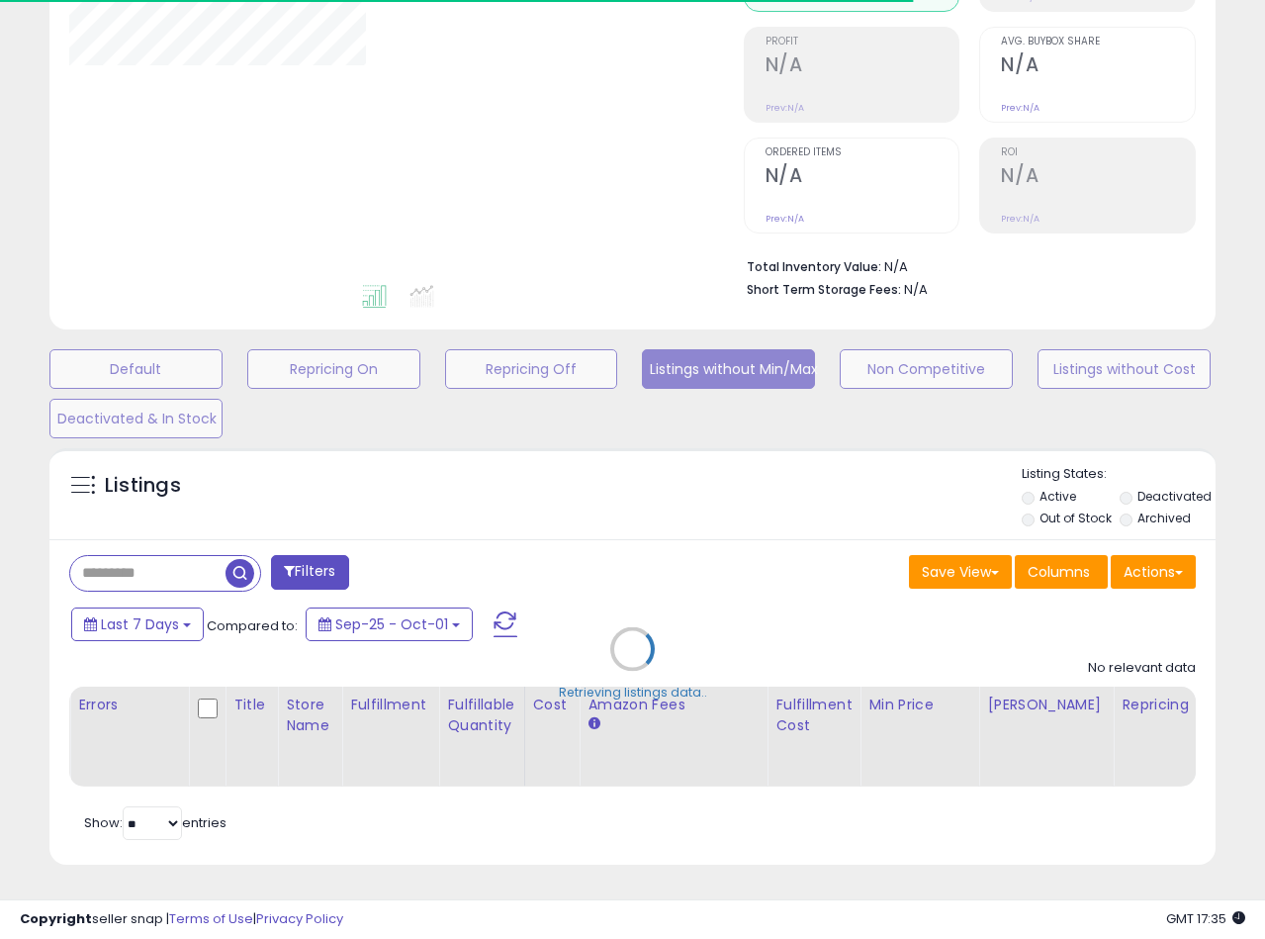
type input "**********"
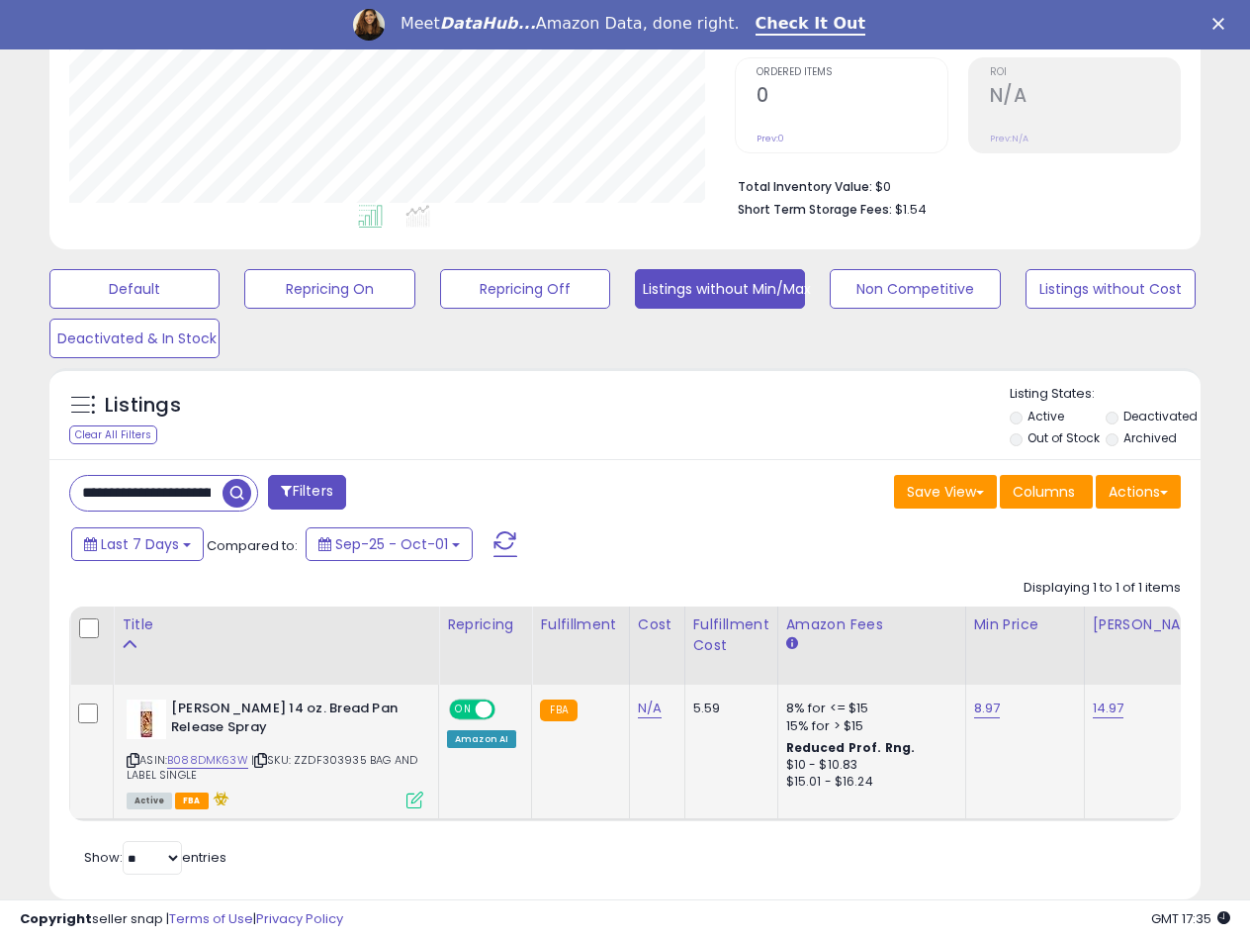
scroll to position [406, 666]
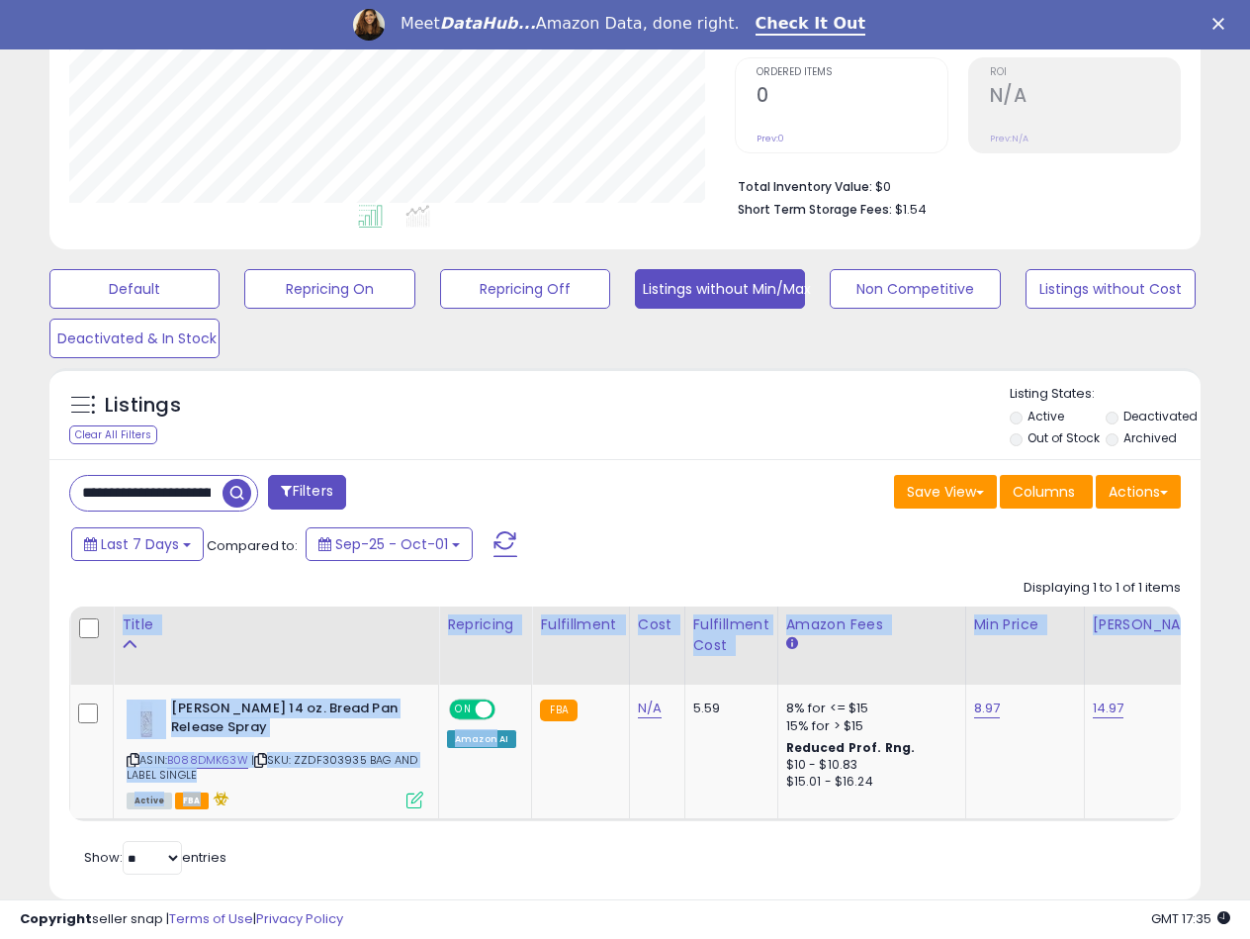
click at [499, 821] on div "Title Repricing Fulfillment Cost ROI" at bounding box center [625, 713] width 1112 height 215
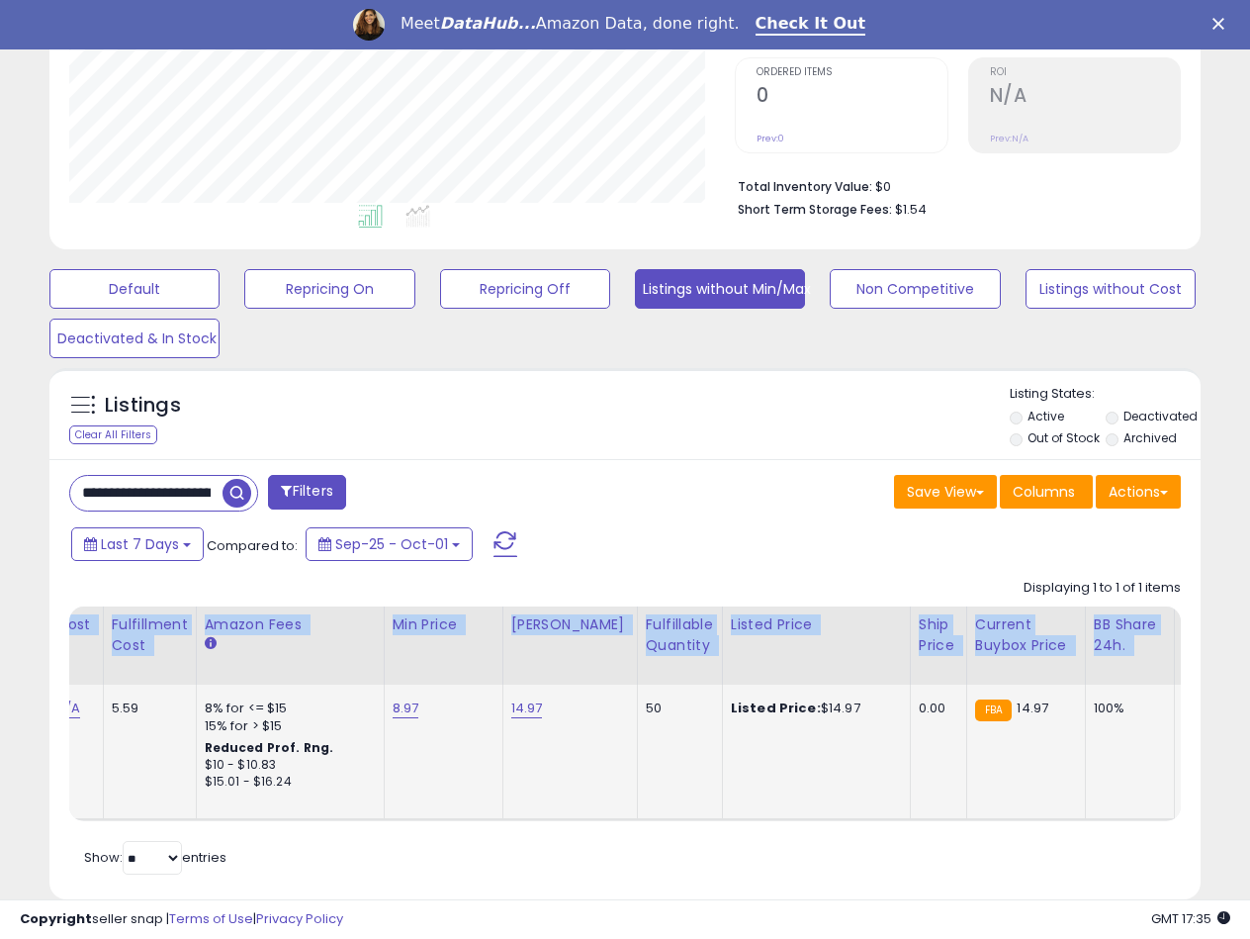
scroll to position [0, 579]
click at [519, 708] on link "14.97" at bounding box center [530, 708] width 32 height 20
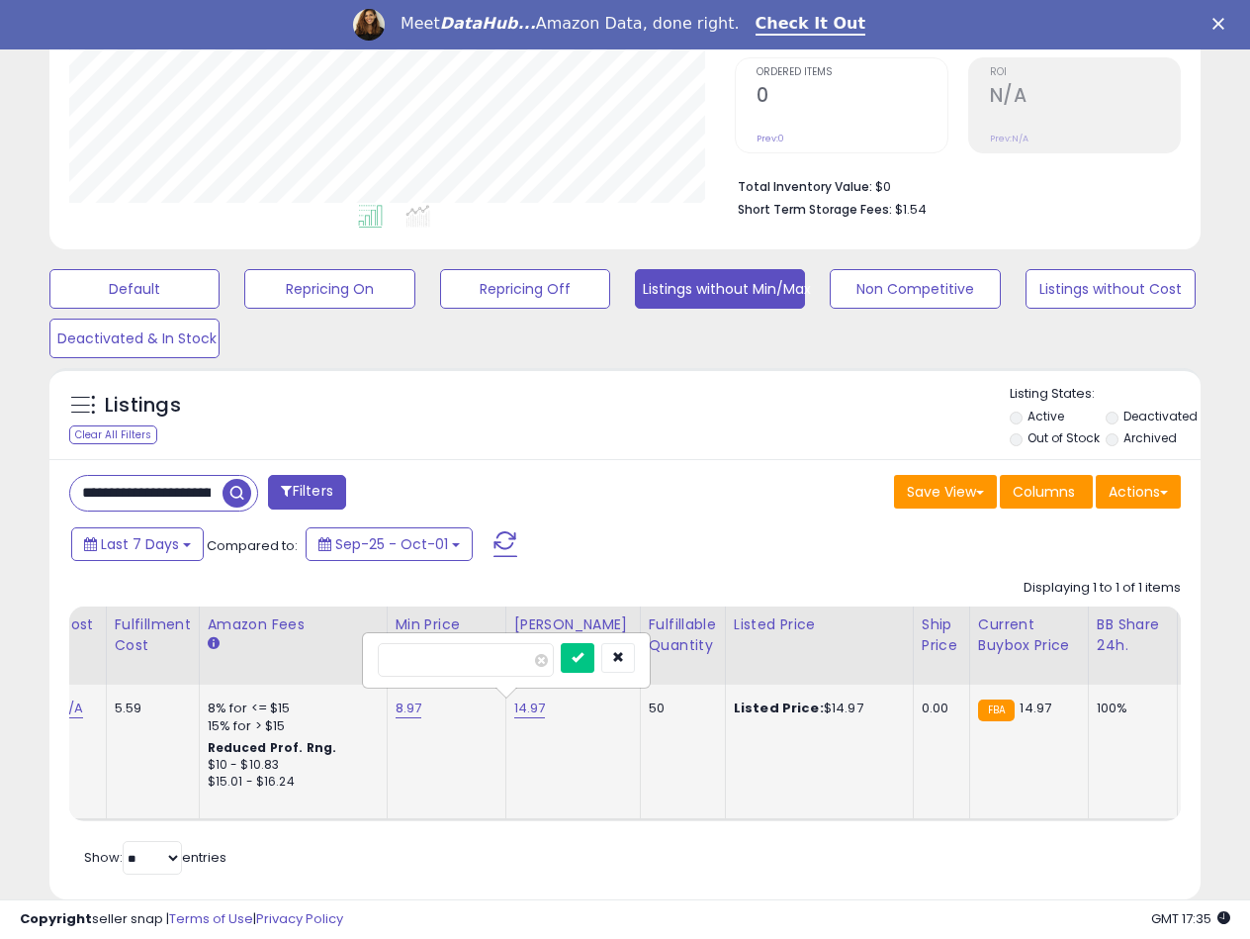
click at [399, 666] on input "*****" at bounding box center [466, 660] width 176 height 34
click at [407, 660] on input "*****" at bounding box center [466, 660] width 176 height 34
type input "*****"
click at [584, 663] on icon "submit" at bounding box center [578, 657] width 12 height 12
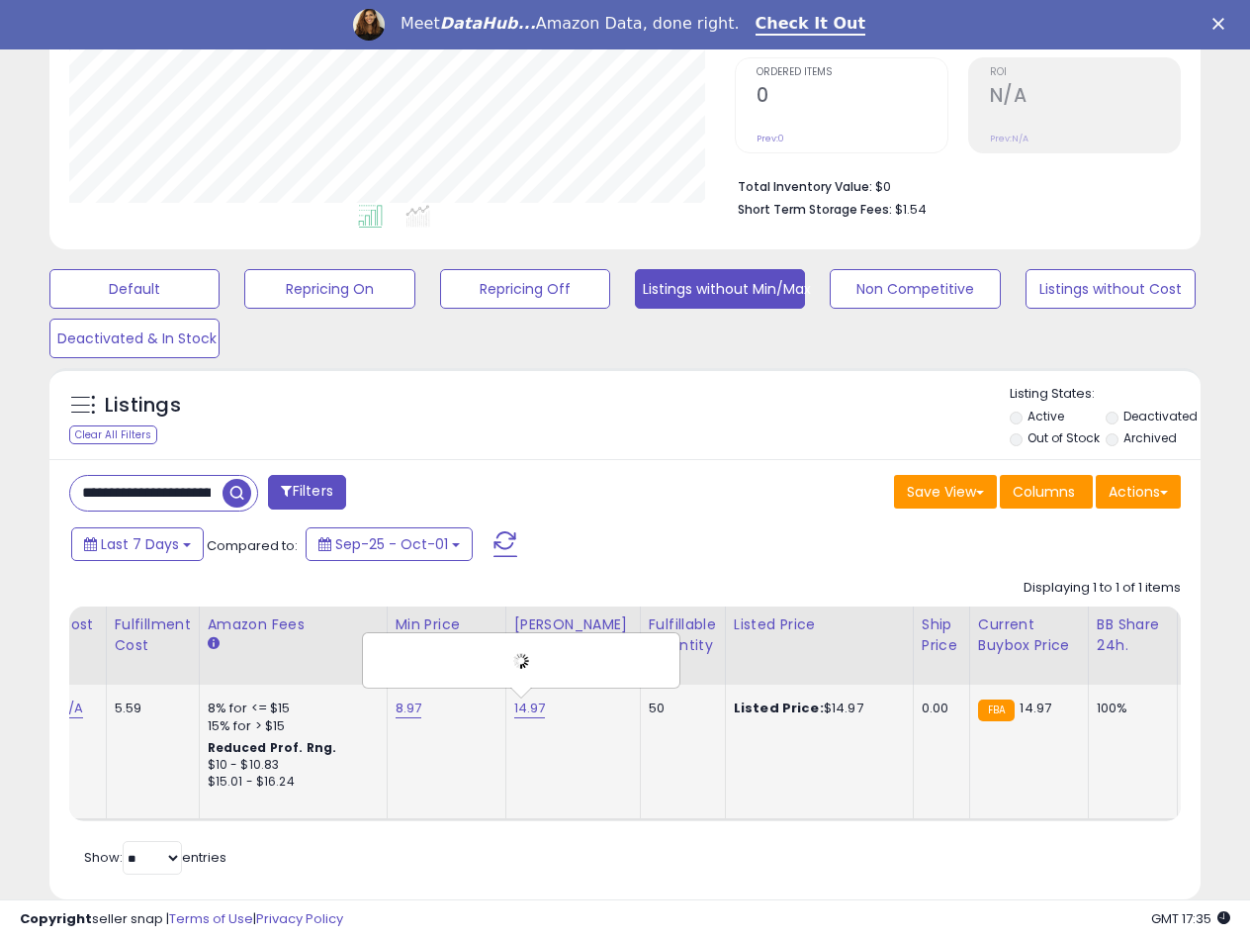
click at [558, 739] on td "14.97 *****" at bounding box center [572, 752] width 135 height 136
click at [545, 775] on td "12.97" at bounding box center [572, 752] width 135 height 136
